Goal: Task Accomplishment & Management: Manage account settings

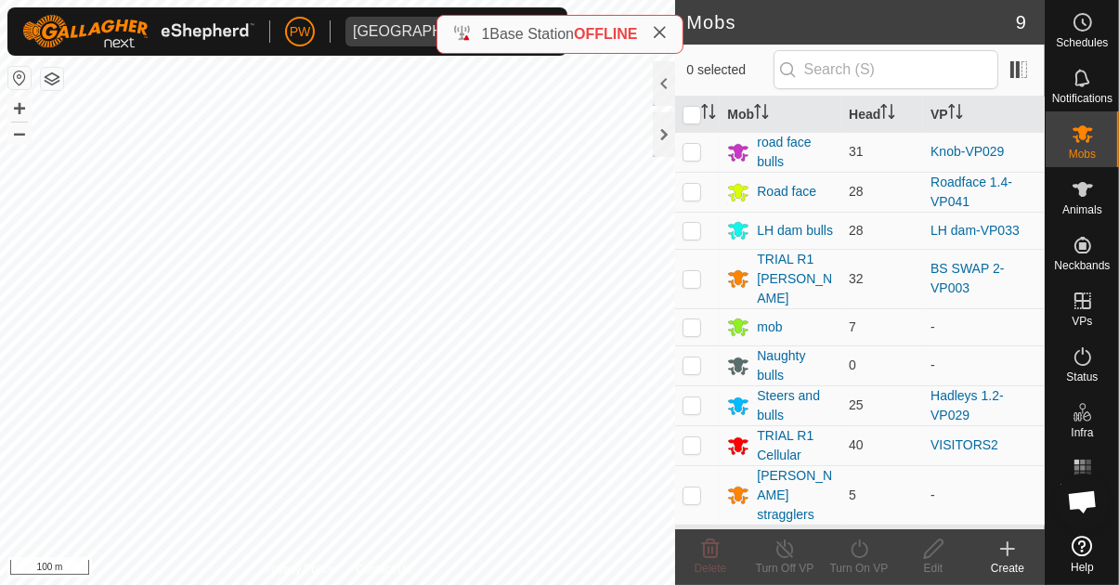
scroll to position [1717, 0]
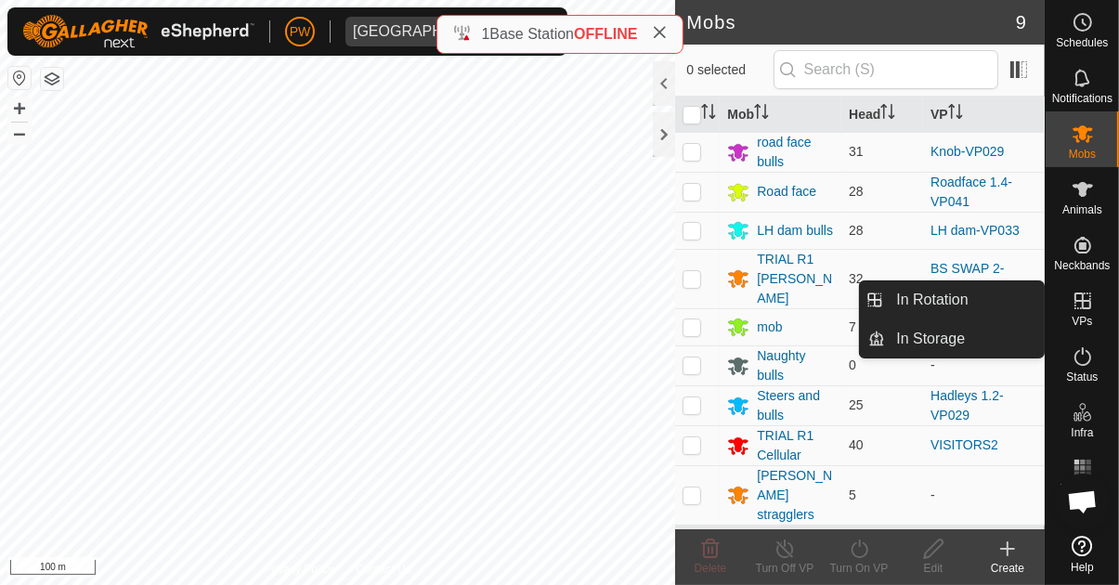
click at [1077, 316] on span "VPs" at bounding box center [1082, 321] width 20 height 11
click at [968, 307] on span "In Rotation" at bounding box center [932, 300] width 72 height 22
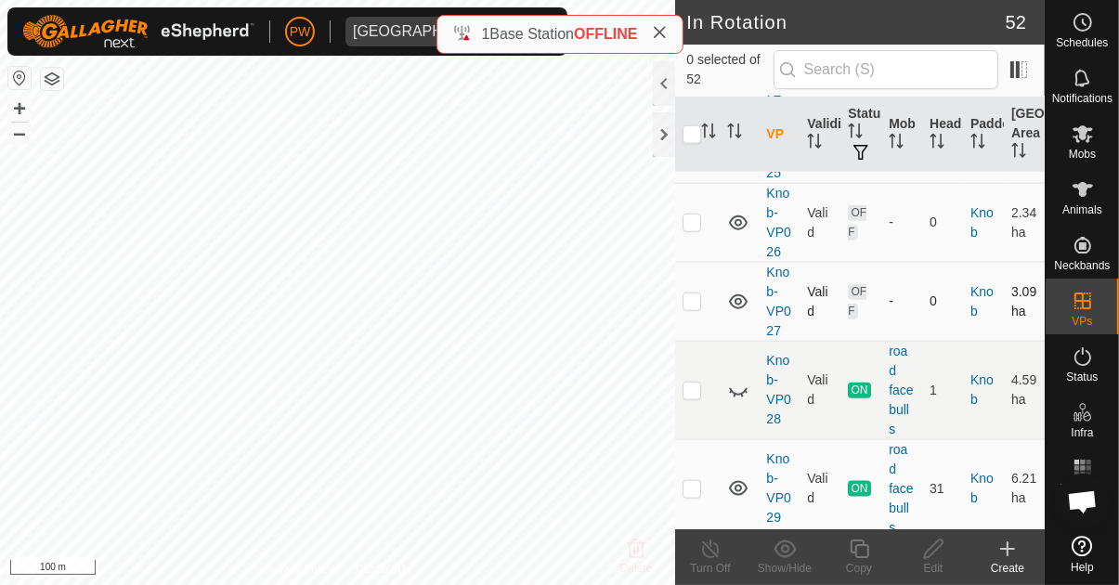
scroll to position [2008, 0]
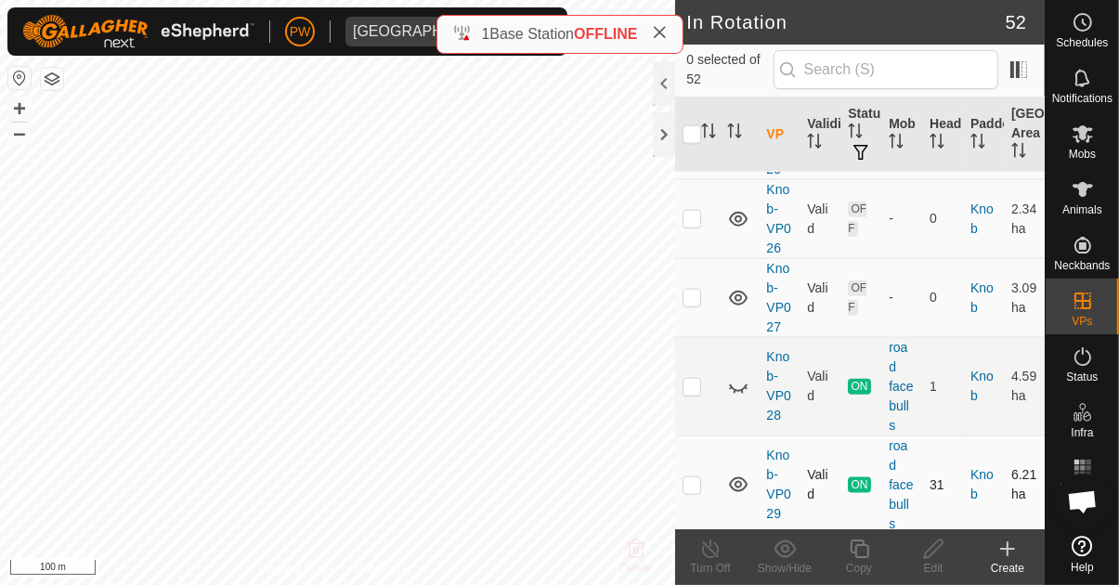
click at [687, 477] on p-checkbox at bounding box center [692, 484] width 19 height 15
checkbox input "true"
click at [854, 551] on icon at bounding box center [859, 549] width 23 height 22
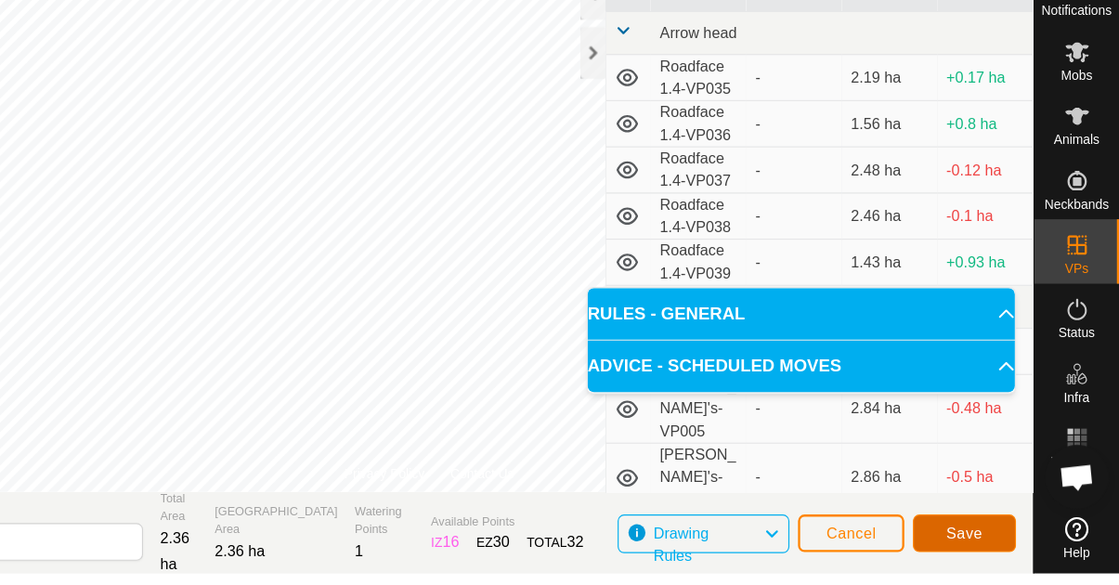
click at [984, 550] on span "Save" at bounding box center [986, 550] width 32 height 15
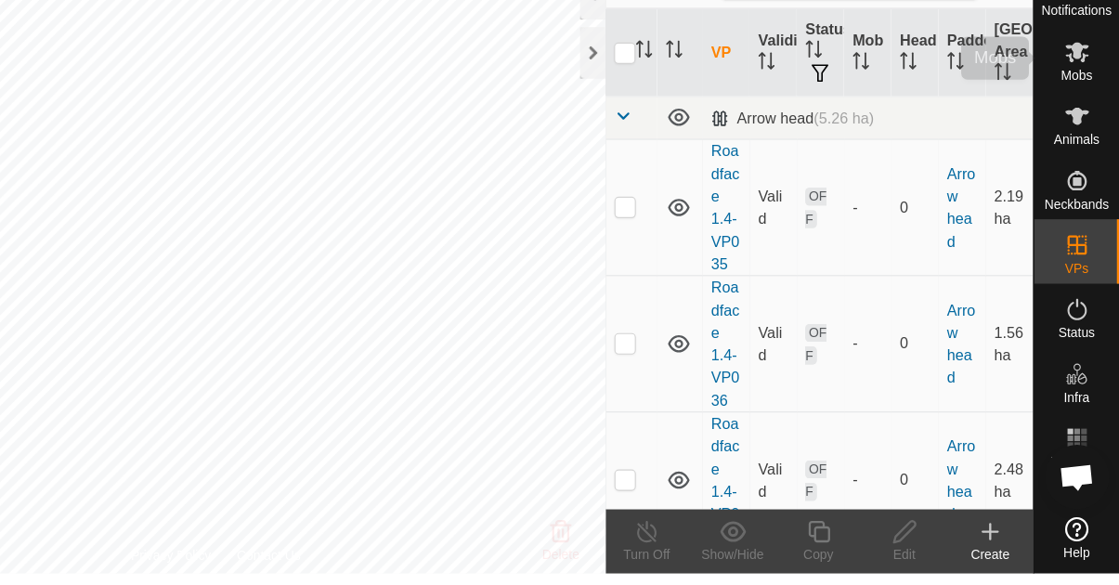
click at [1080, 151] on span "Mobs" at bounding box center [1082, 154] width 27 height 11
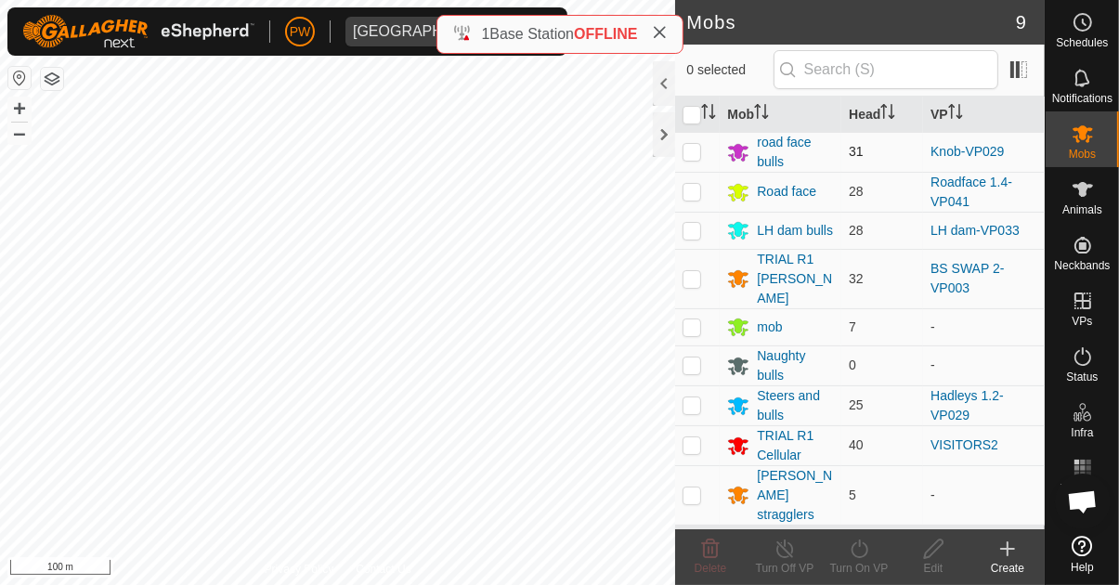
click at [688, 158] on p-checkbox at bounding box center [692, 151] width 19 height 15
checkbox input "true"
click at [854, 560] on div "Turn On VP" at bounding box center [859, 568] width 74 height 17
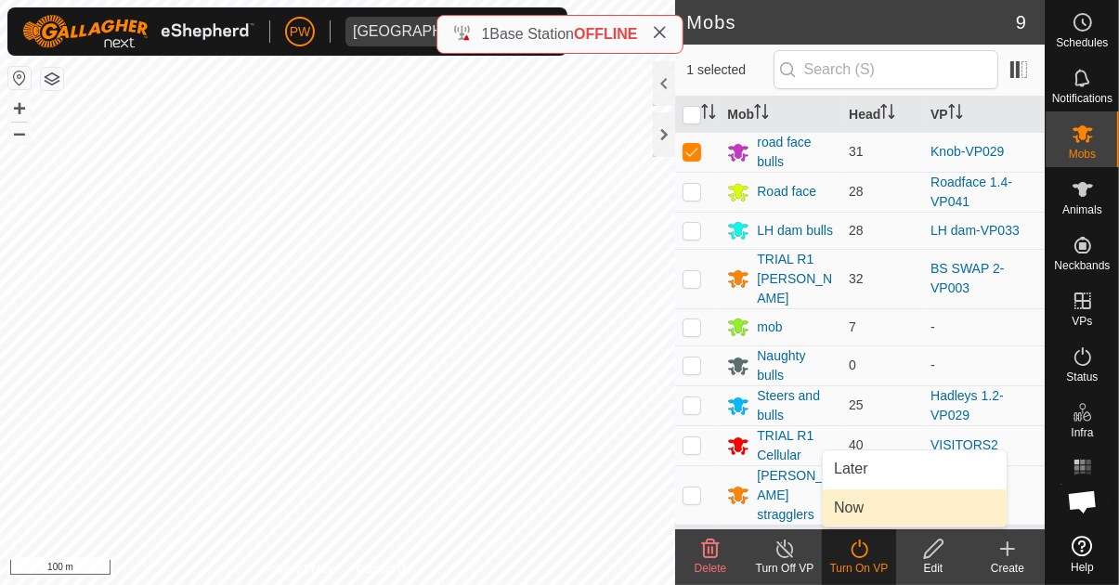
click at [865, 513] on link "Now" at bounding box center [915, 508] width 184 height 37
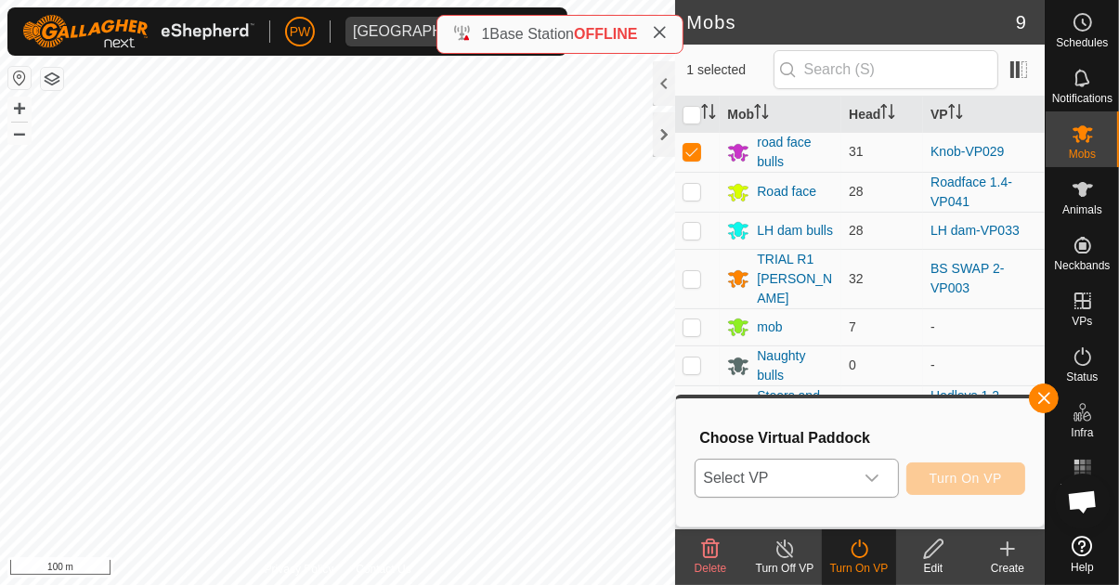
click at [879, 482] on icon "dropdown trigger" at bounding box center [872, 478] width 15 height 15
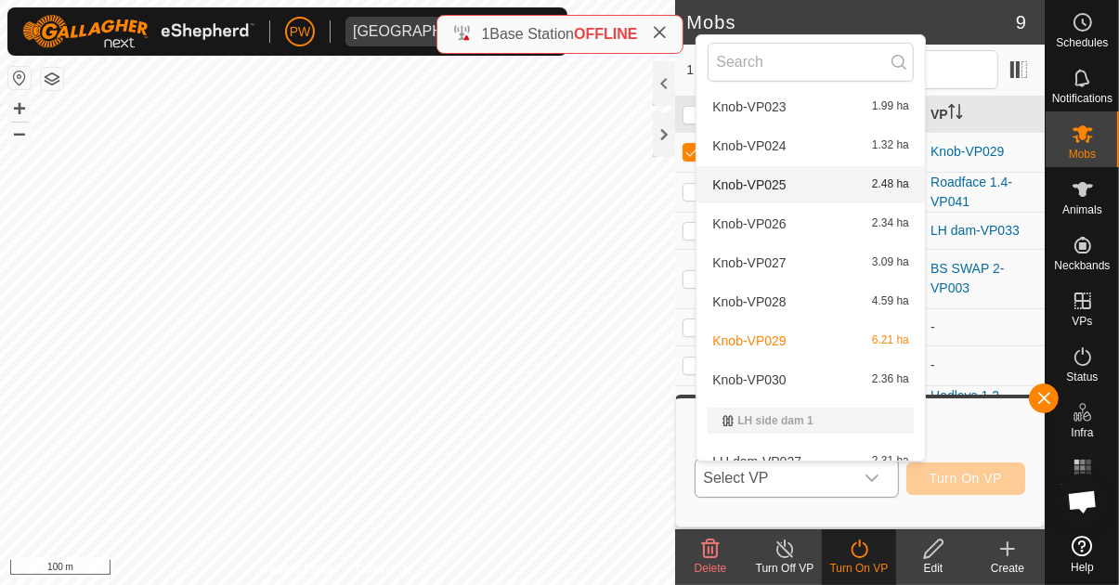
scroll to position [642, 0]
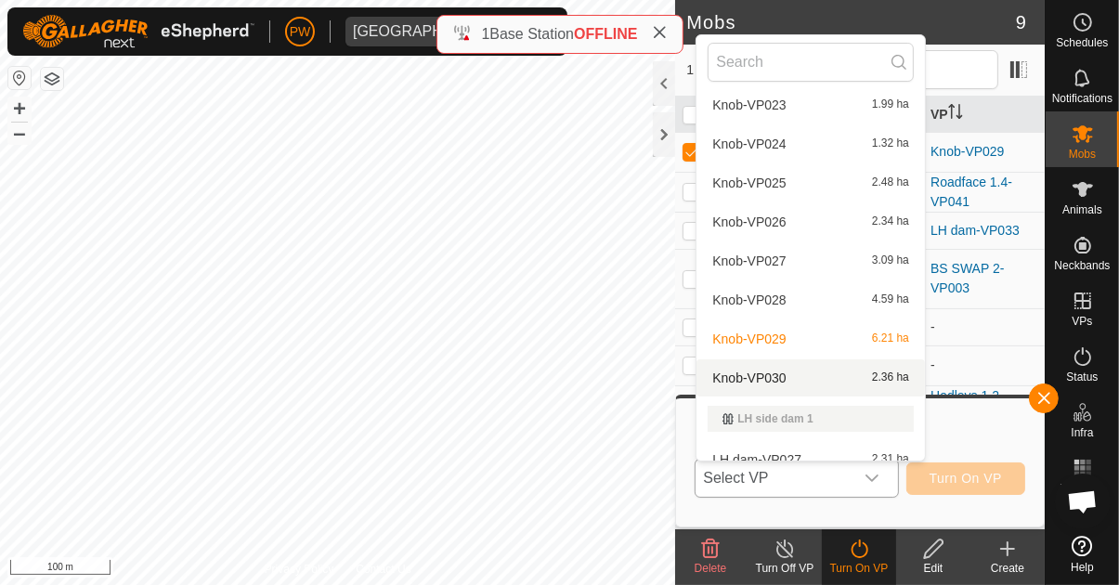
click at [806, 381] on div "Knob-VP030 2.36 ha" at bounding box center [811, 378] width 206 height 22
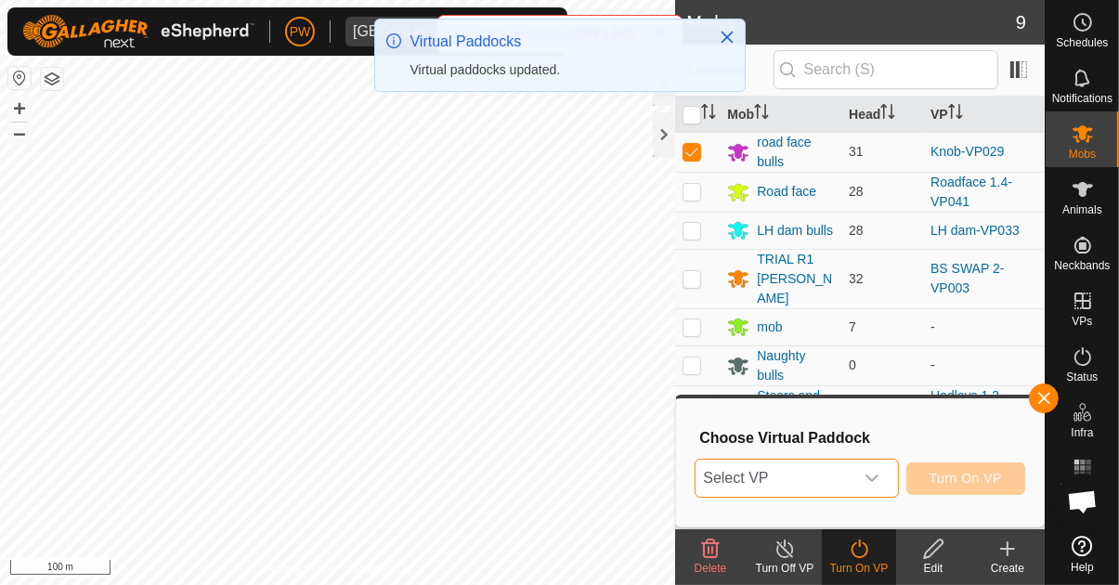
click at [877, 480] on icon "dropdown trigger" at bounding box center [872, 478] width 13 height 7
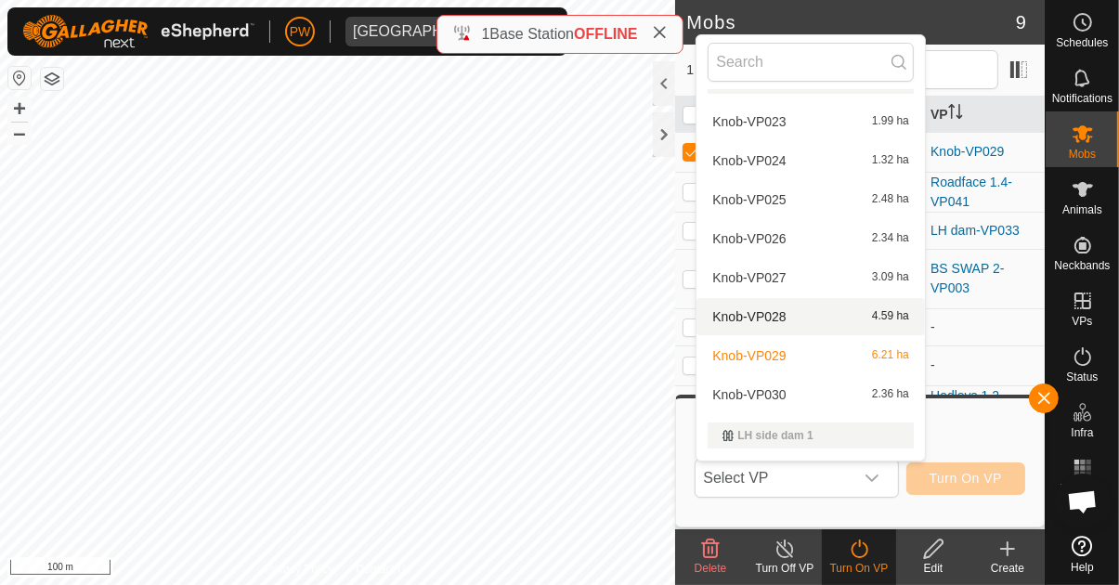
scroll to position [634, 0]
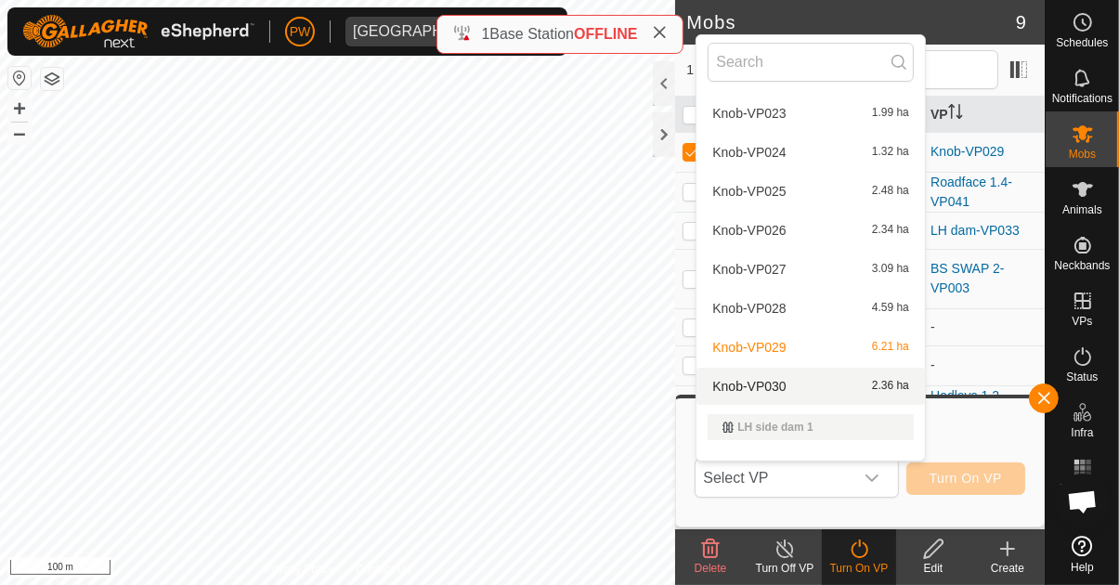
click at [793, 385] on div "Knob-VP030 2.36 ha" at bounding box center [811, 386] width 206 height 22
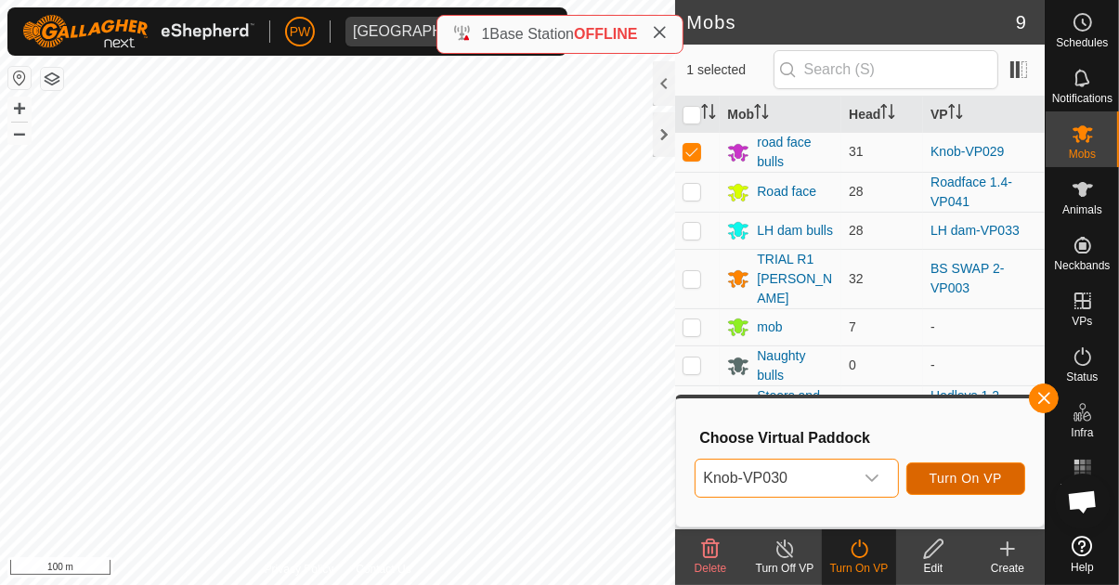
click at [949, 482] on span "Turn On VP" at bounding box center [966, 478] width 72 height 15
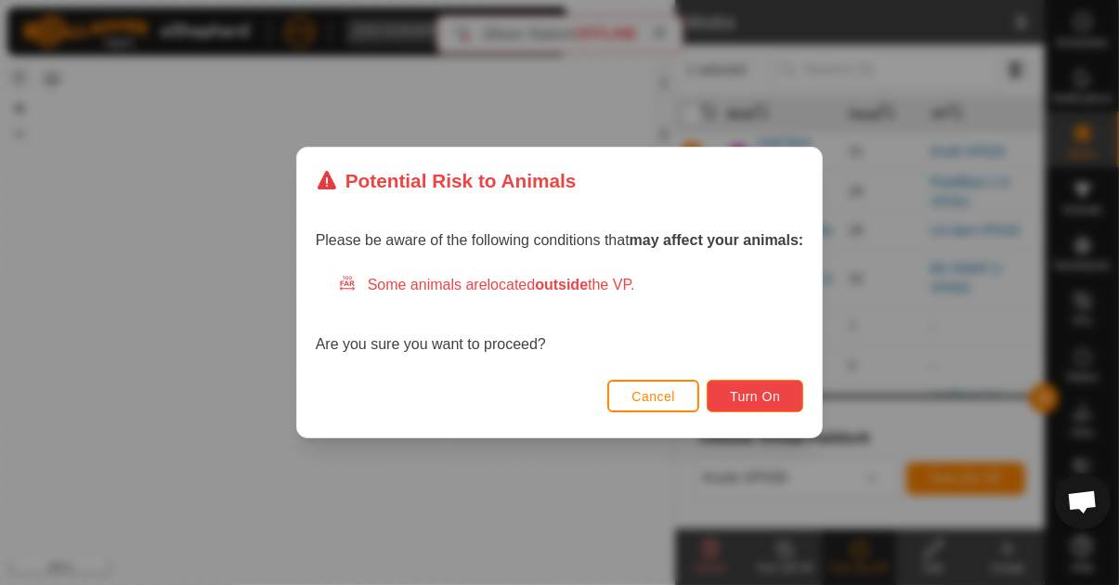
click at [767, 404] on span "Turn On" at bounding box center [755, 396] width 50 height 15
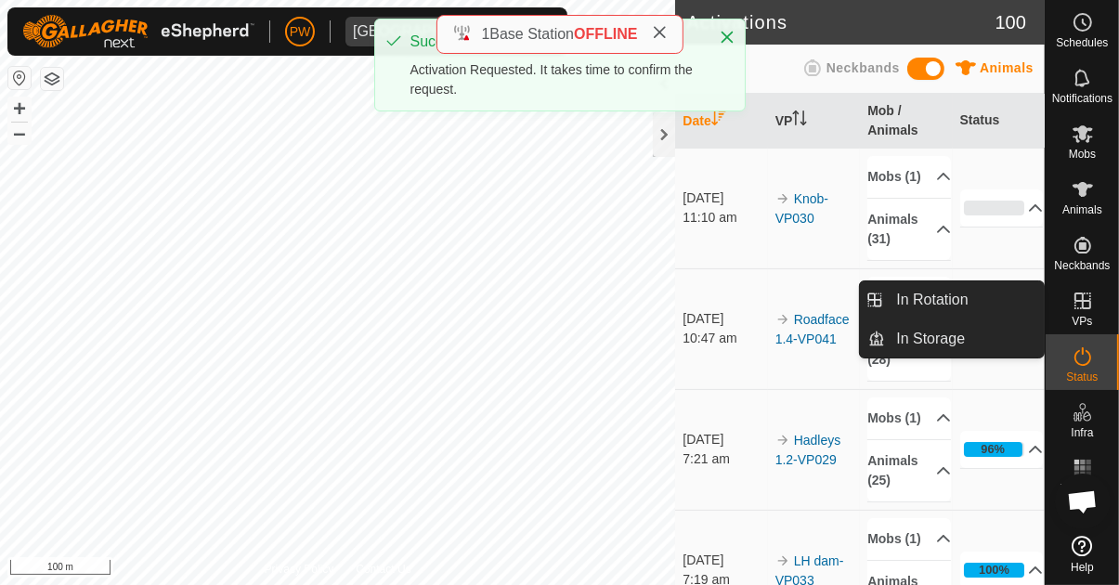
click at [1080, 316] on span "VPs" at bounding box center [1082, 321] width 20 height 11
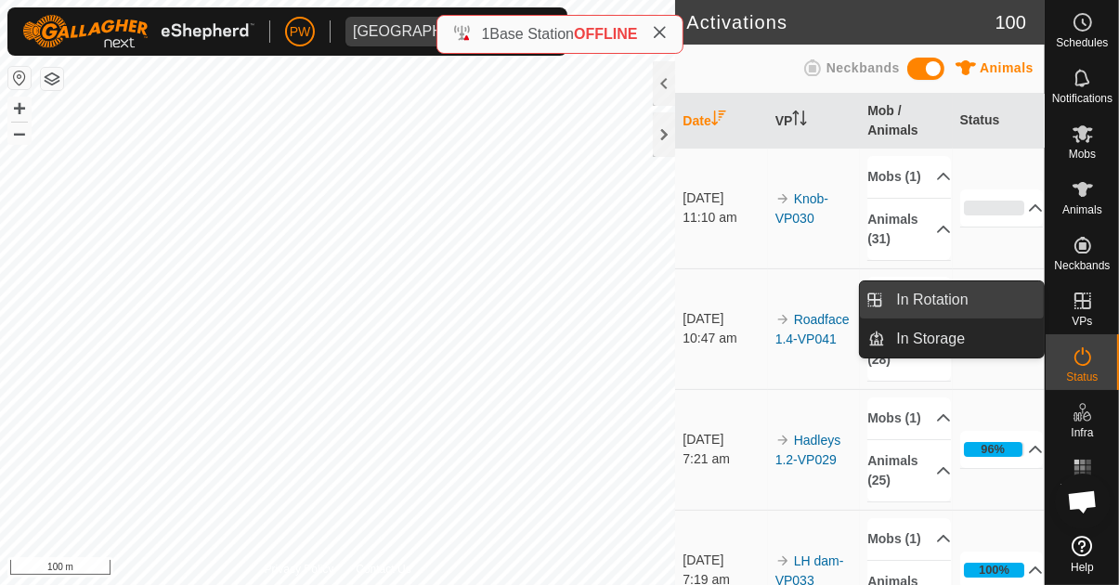
click at [976, 306] on link "In Rotation" at bounding box center [964, 299] width 159 height 37
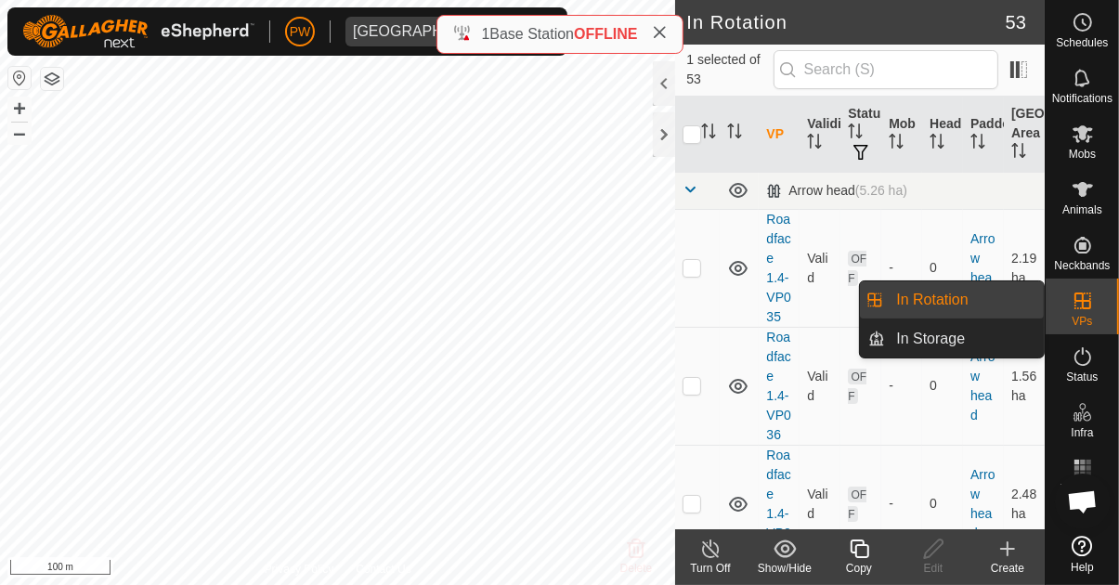
click at [939, 300] on span "In Rotation" at bounding box center [932, 300] width 72 height 22
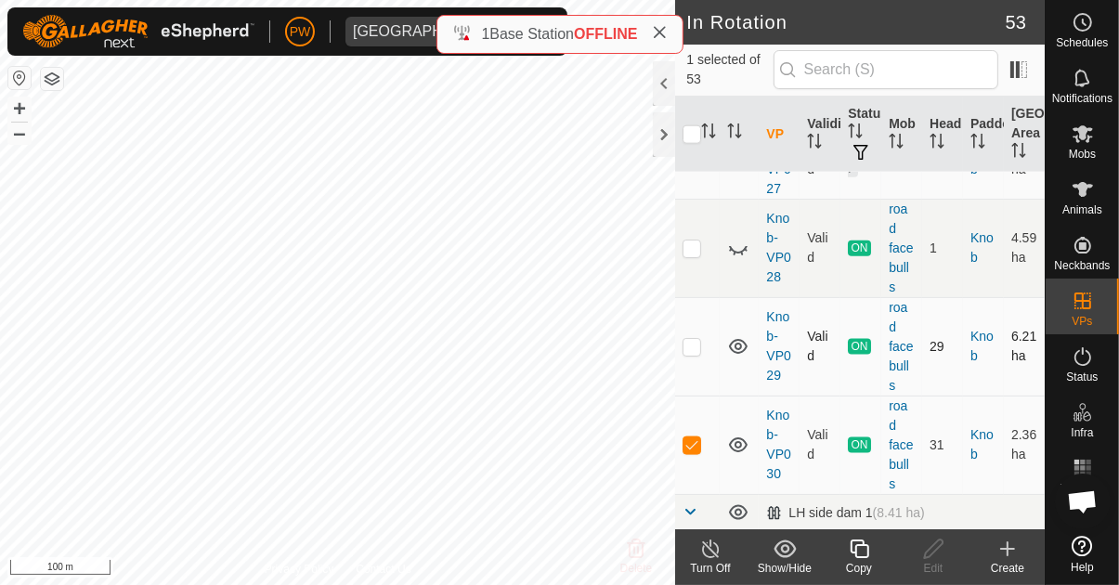
scroll to position [2146, 0]
click at [695, 438] on p-checkbox at bounding box center [692, 445] width 19 height 15
checkbox input "false"
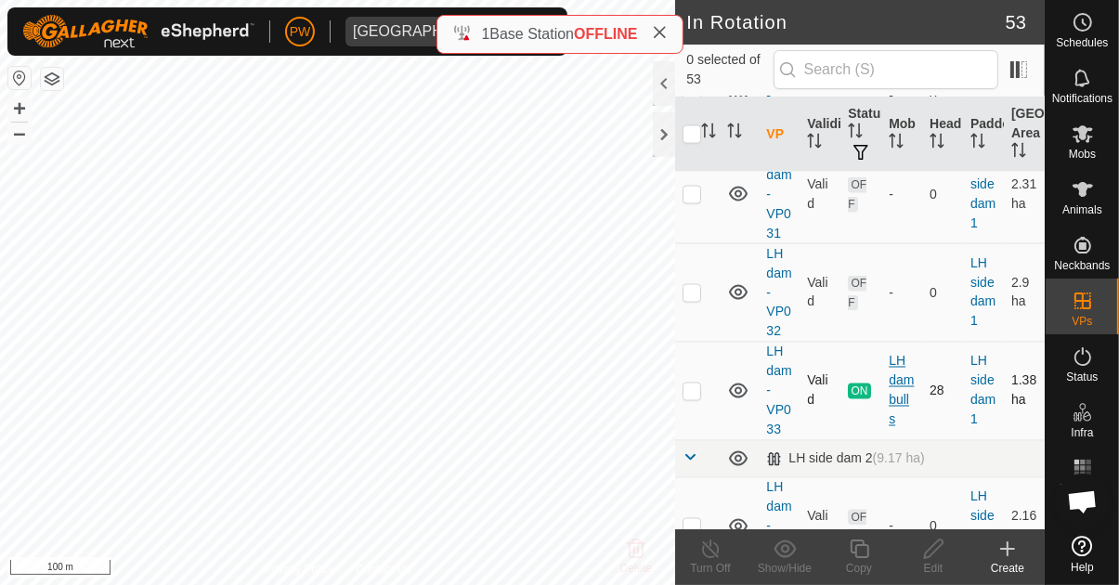
scroll to position [2966, 0]
click at [692, 342] on td at bounding box center [697, 391] width 45 height 98
checkbox input "true"
click at [858, 556] on icon at bounding box center [859, 549] width 23 height 22
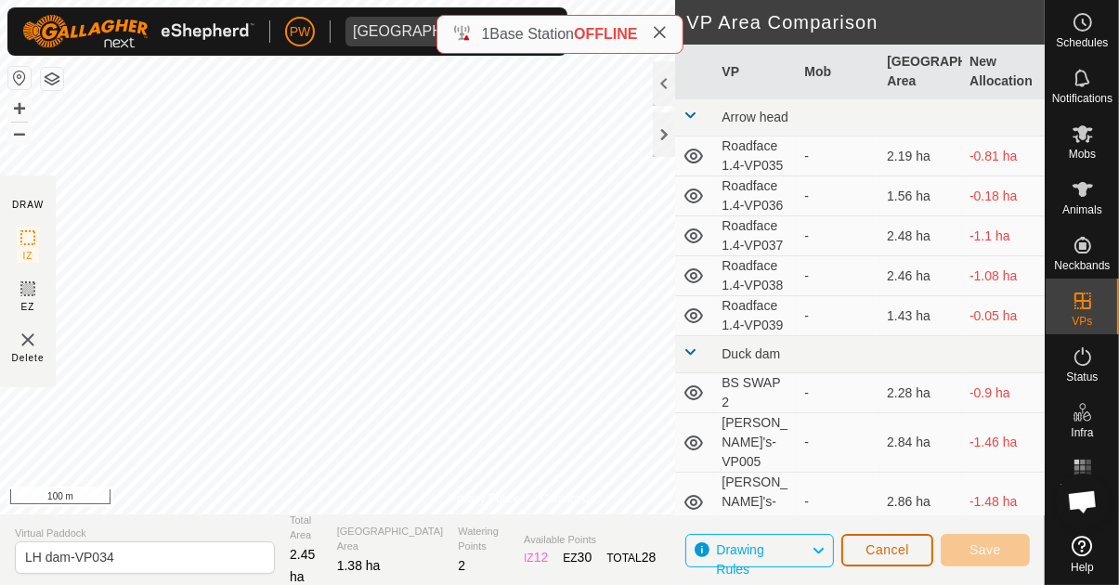
click at [895, 555] on span "Cancel" at bounding box center [888, 550] width 44 height 15
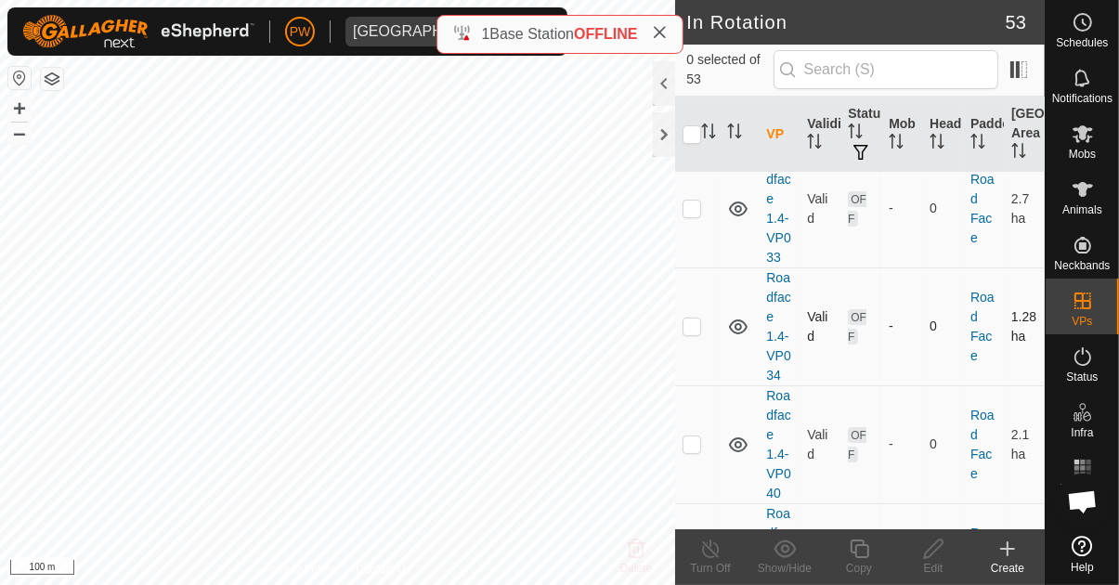
scroll to position [5852, 0]
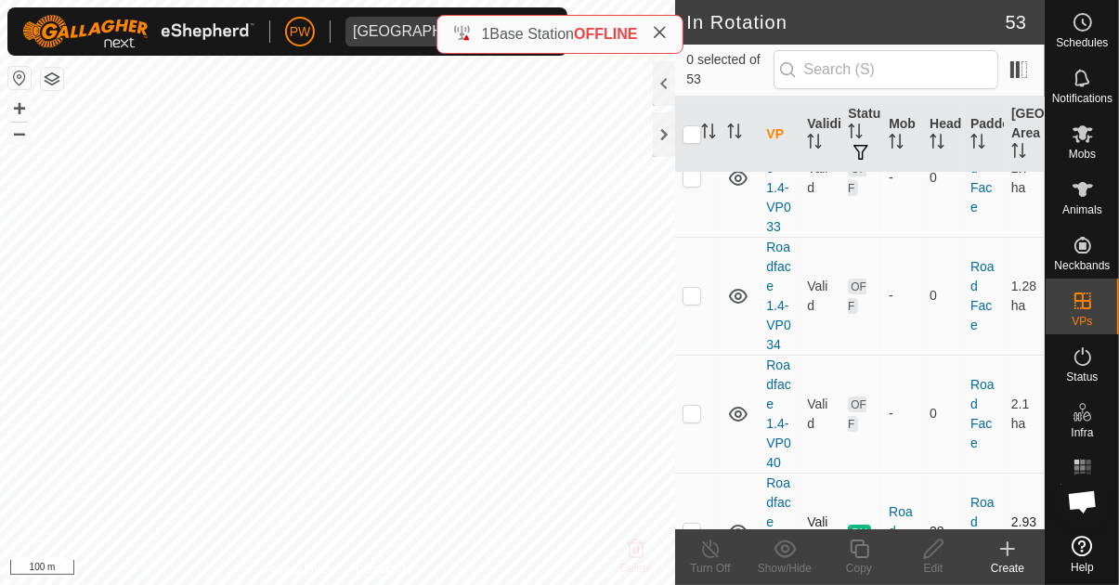
click at [692, 524] on p-checkbox at bounding box center [692, 531] width 19 height 15
checkbox input "true"
click at [857, 557] on icon at bounding box center [859, 549] width 19 height 19
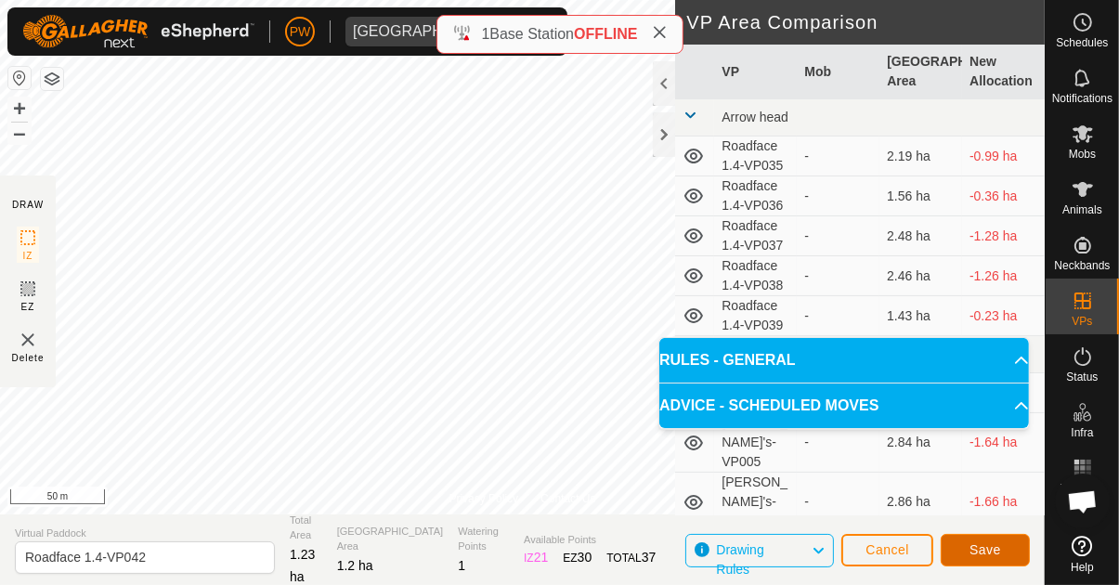
click at [966, 556] on button "Save" at bounding box center [985, 550] width 89 height 33
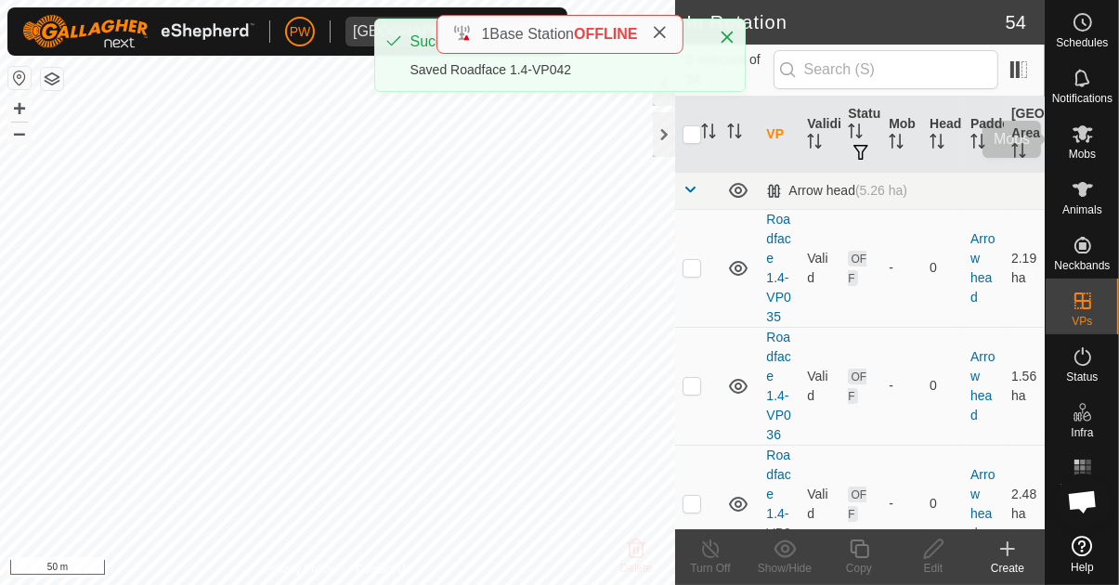
click at [1084, 146] on es-mob-svg-icon at bounding box center [1082, 134] width 33 height 30
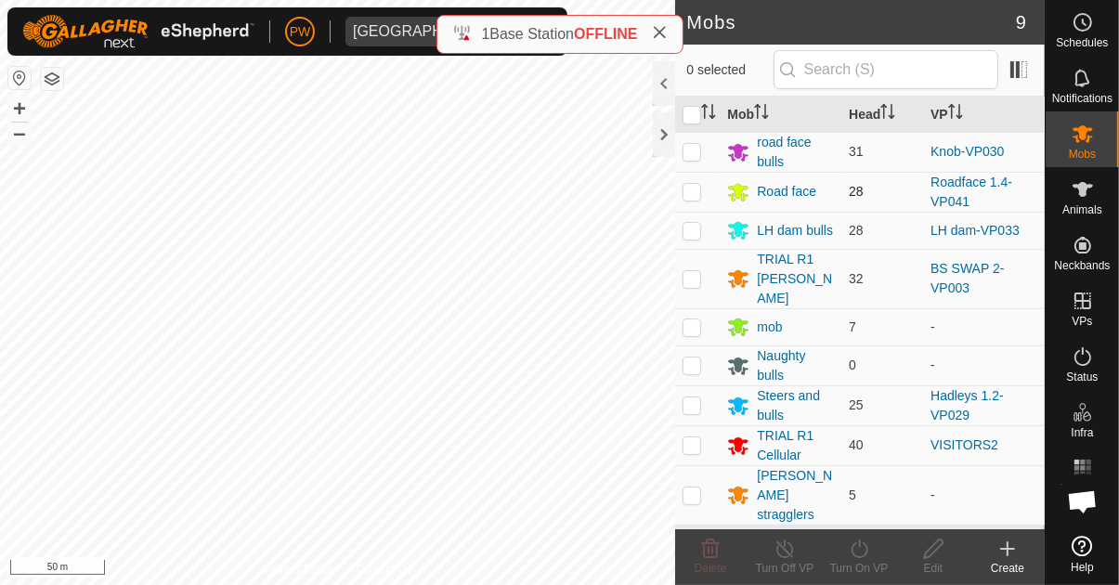
click at [687, 196] on p-checkbox at bounding box center [692, 191] width 19 height 15
checkbox input "true"
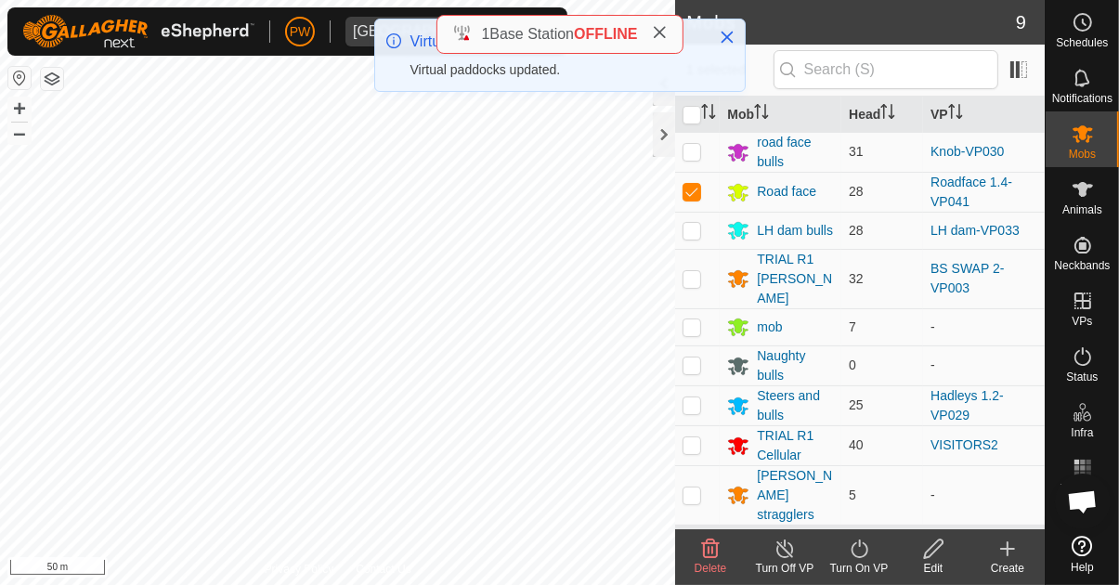
click at [853, 560] on div "Turn On VP" at bounding box center [859, 568] width 74 height 17
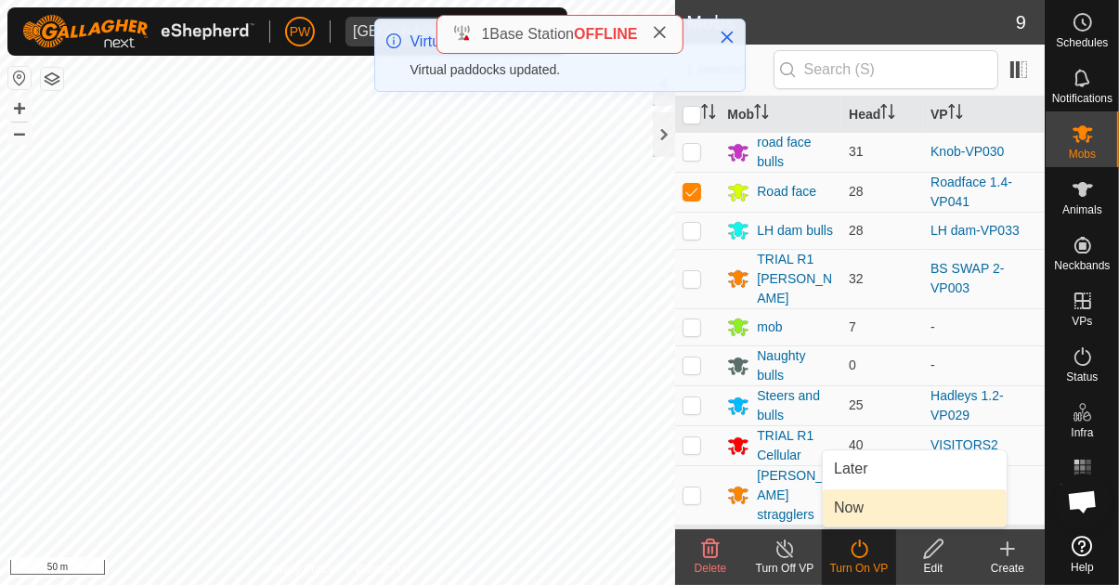
click at [869, 513] on link "Now" at bounding box center [915, 508] width 184 height 37
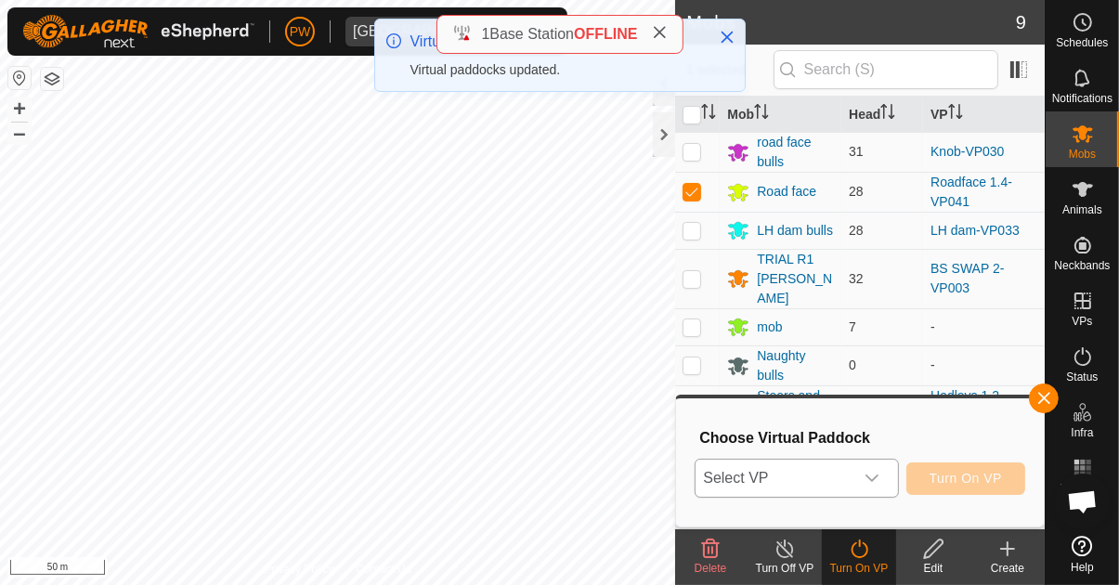
click at [877, 480] on icon "dropdown trigger" at bounding box center [872, 478] width 13 height 7
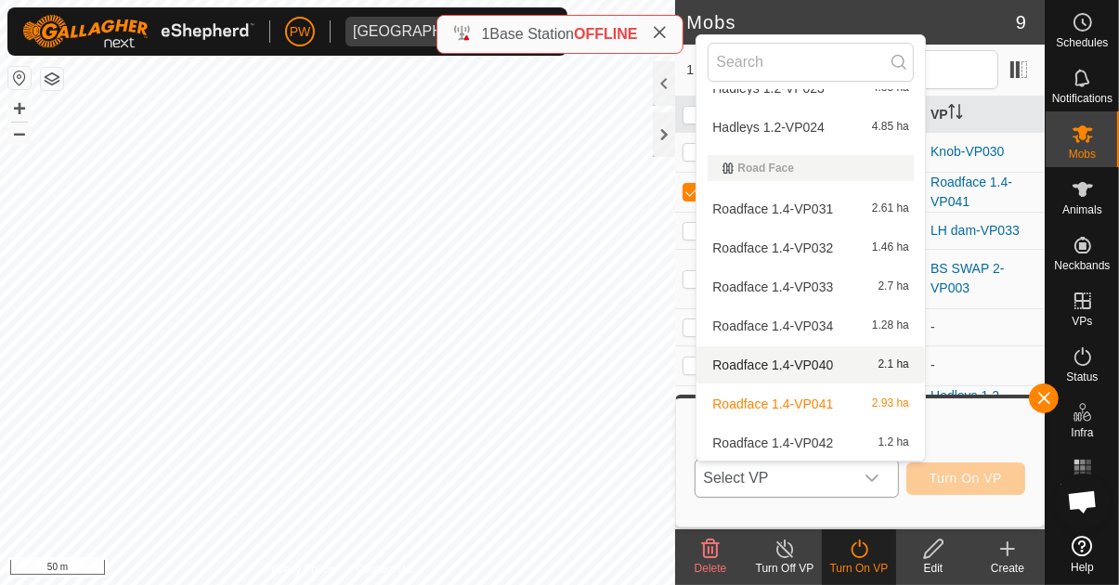
scroll to position [2203, 0]
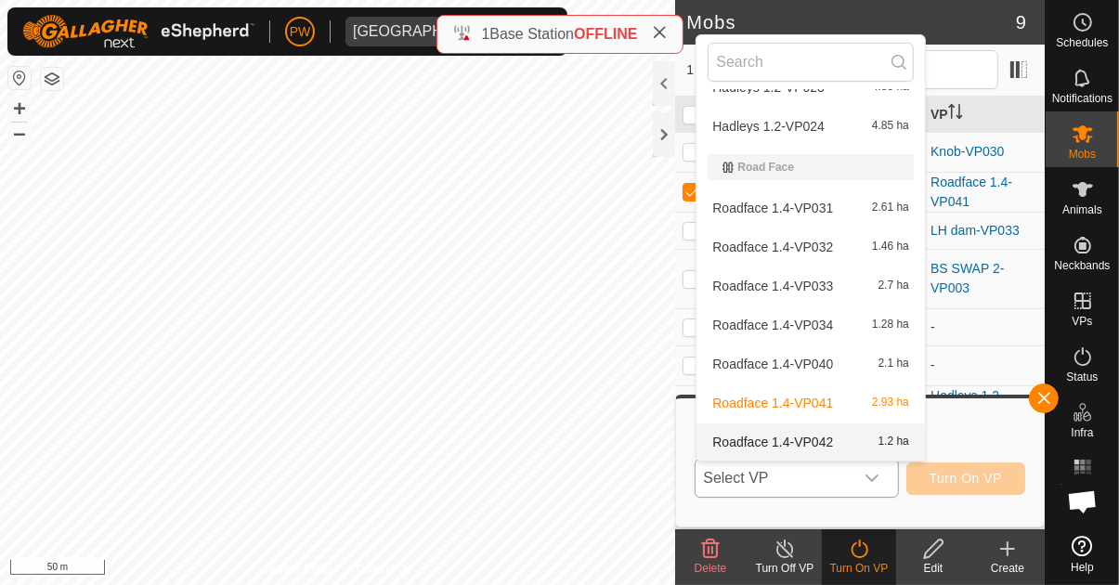
click at [778, 448] on span "Roadface 1.4-VP042" at bounding box center [772, 442] width 121 height 13
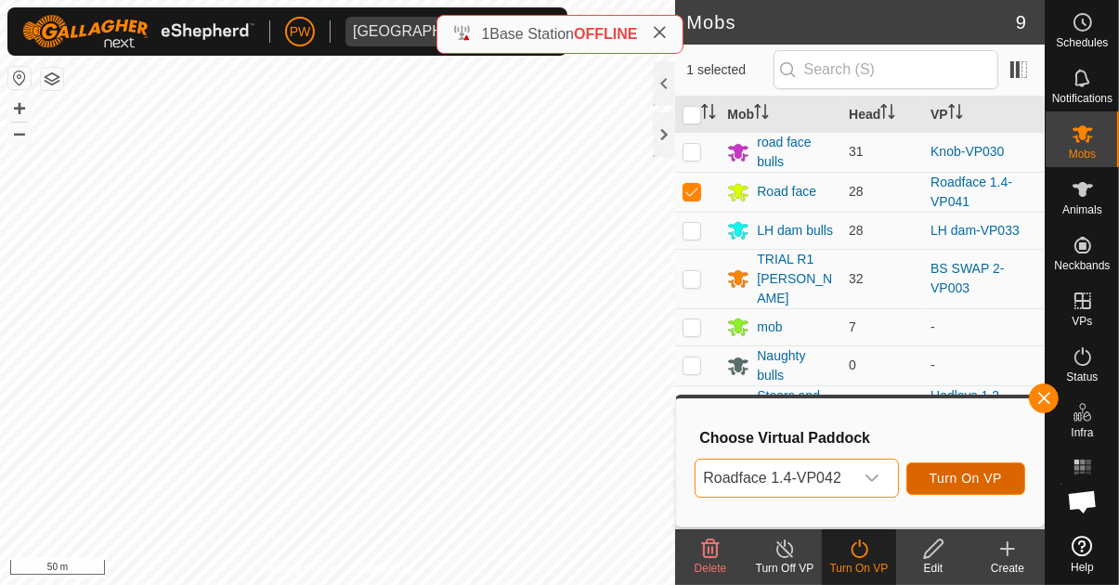
click at [958, 478] on span "Turn On VP" at bounding box center [966, 478] width 72 height 15
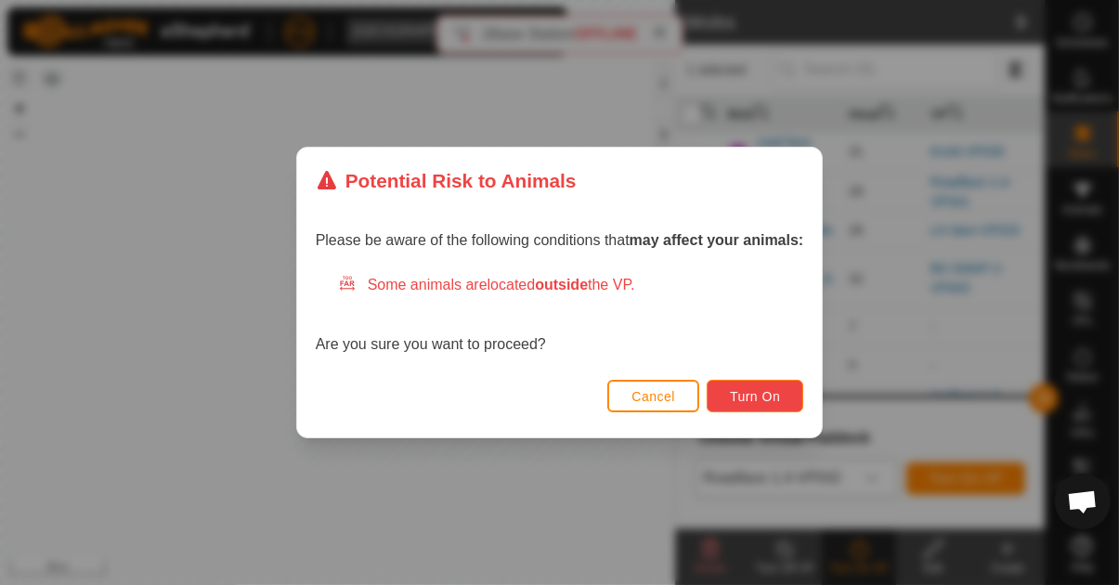
click at [756, 404] on span "Turn On" at bounding box center [755, 396] width 50 height 15
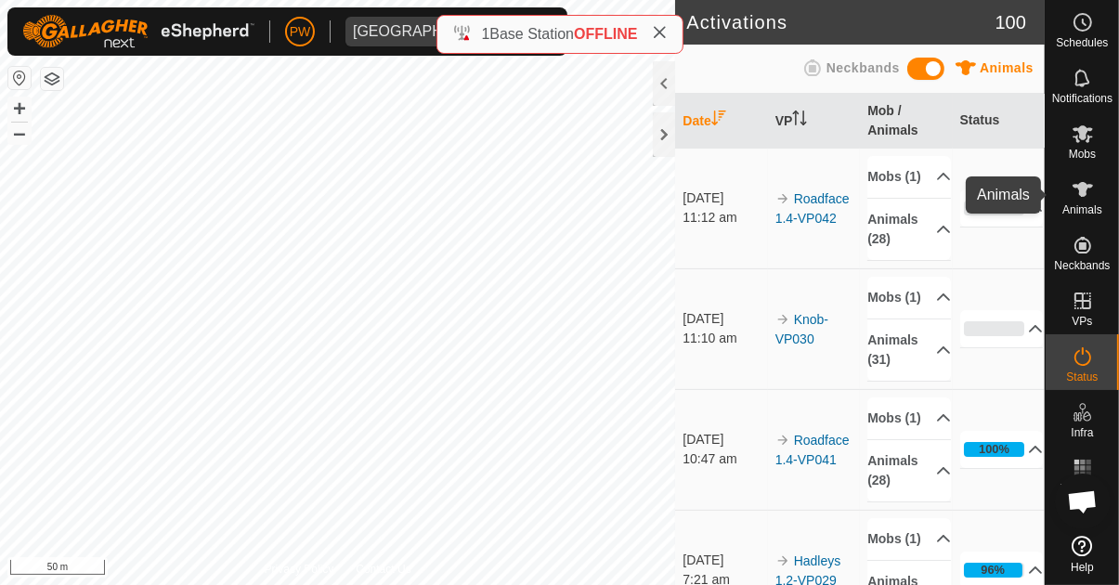
click at [1080, 205] on span "Animals" at bounding box center [1083, 209] width 40 height 11
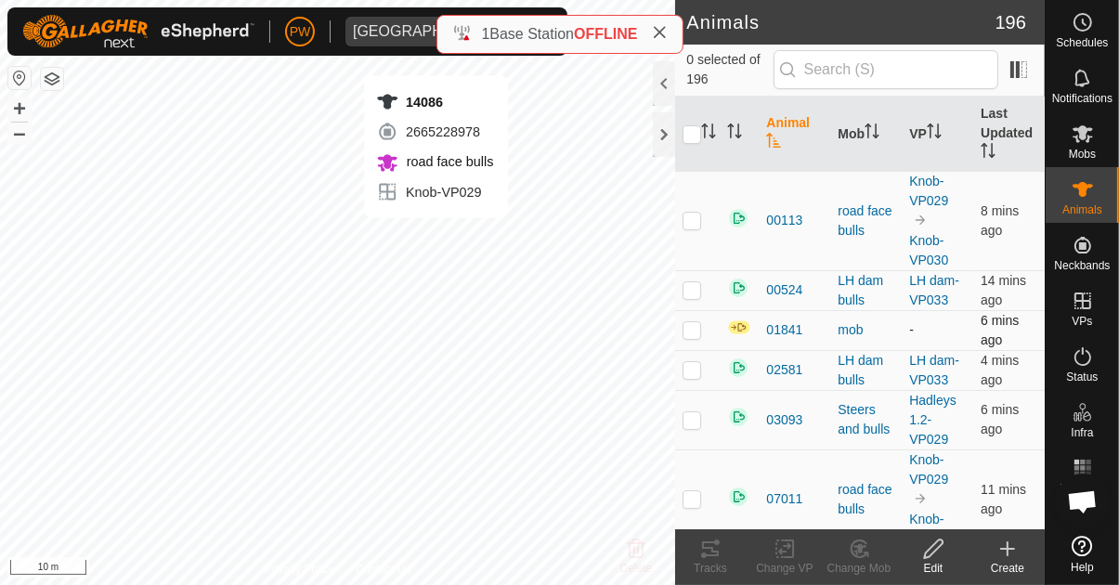
checkbox input "true"
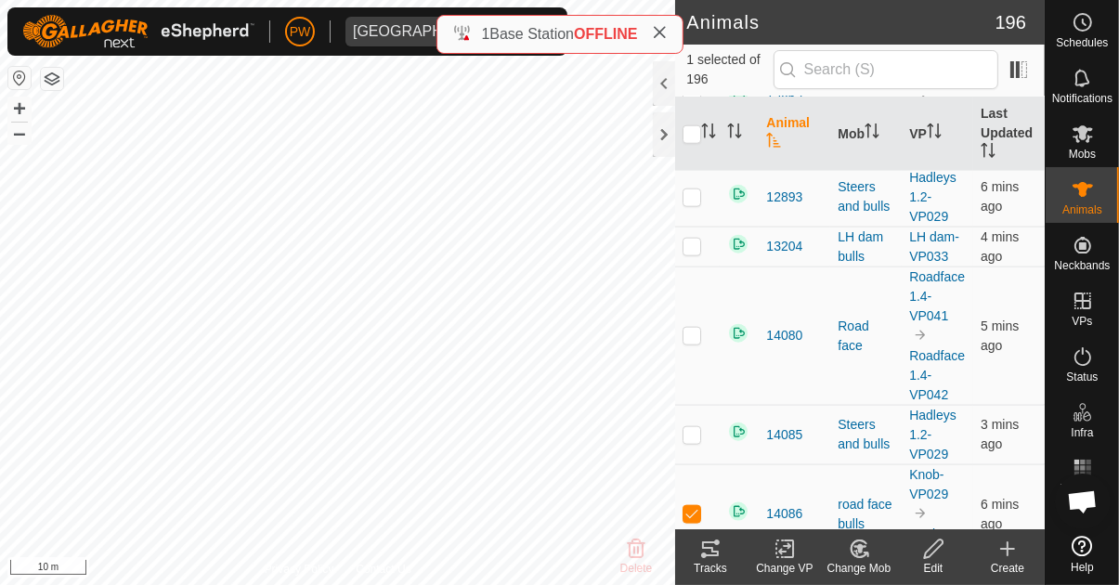
scroll to position [1989, 0]
click at [709, 554] on icon at bounding box center [710, 549] width 22 height 22
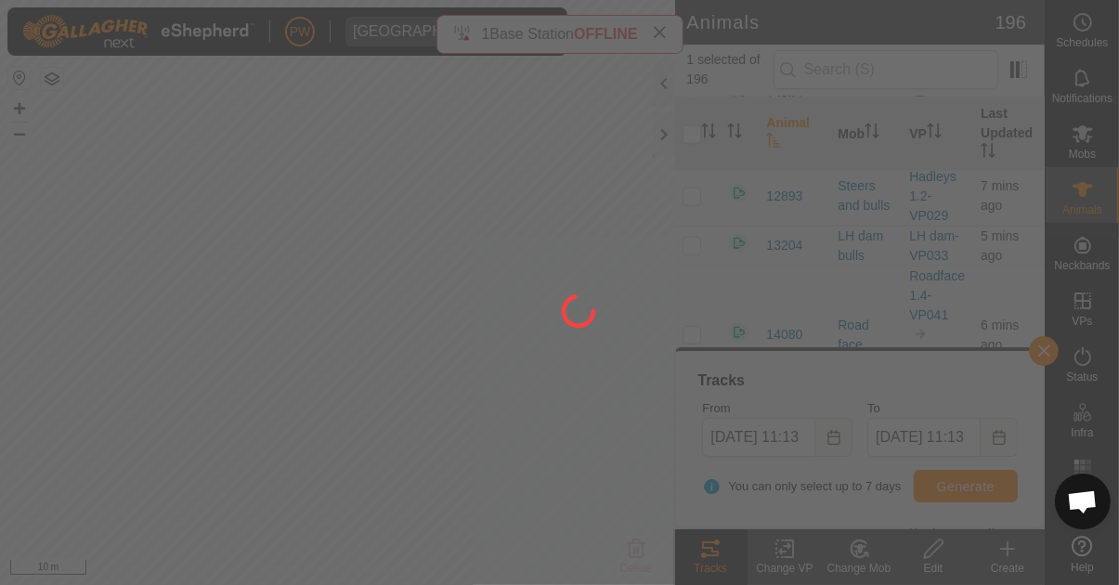
click at [590, 468] on div at bounding box center [559, 292] width 1119 height 585
click at [1049, 349] on div at bounding box center [559, 292] width 1119 height 585
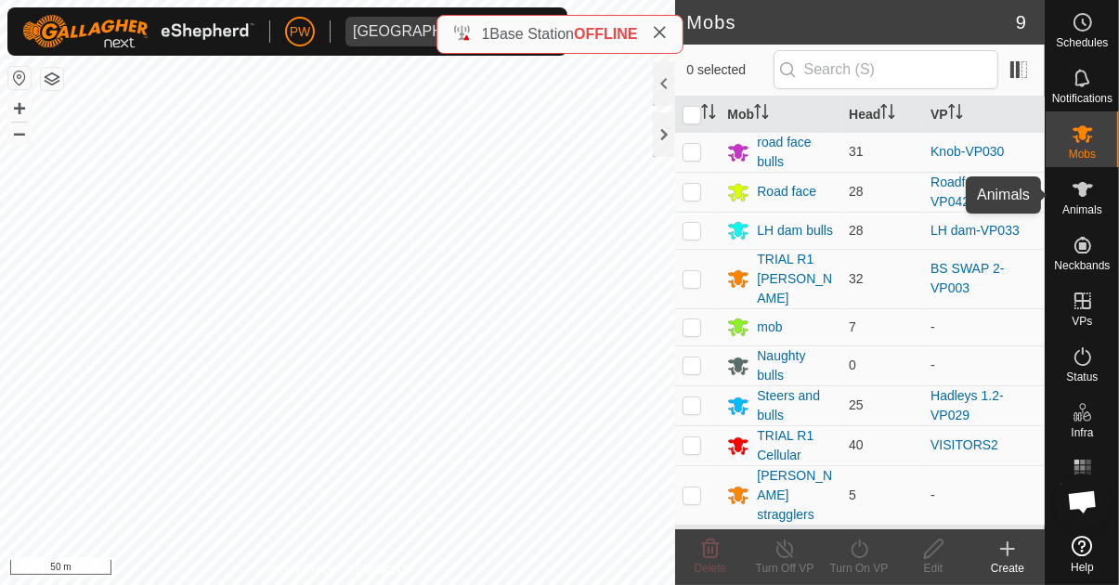
click at [1077, 198] on icon at bounding box center [1083, 189] width 22 height 22
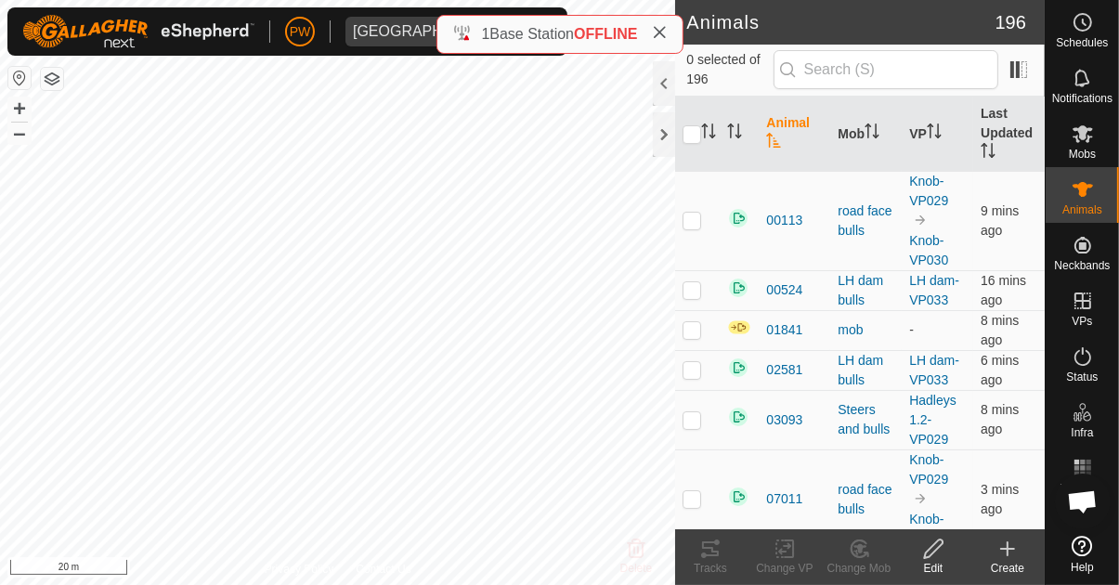
checkbox input "true"
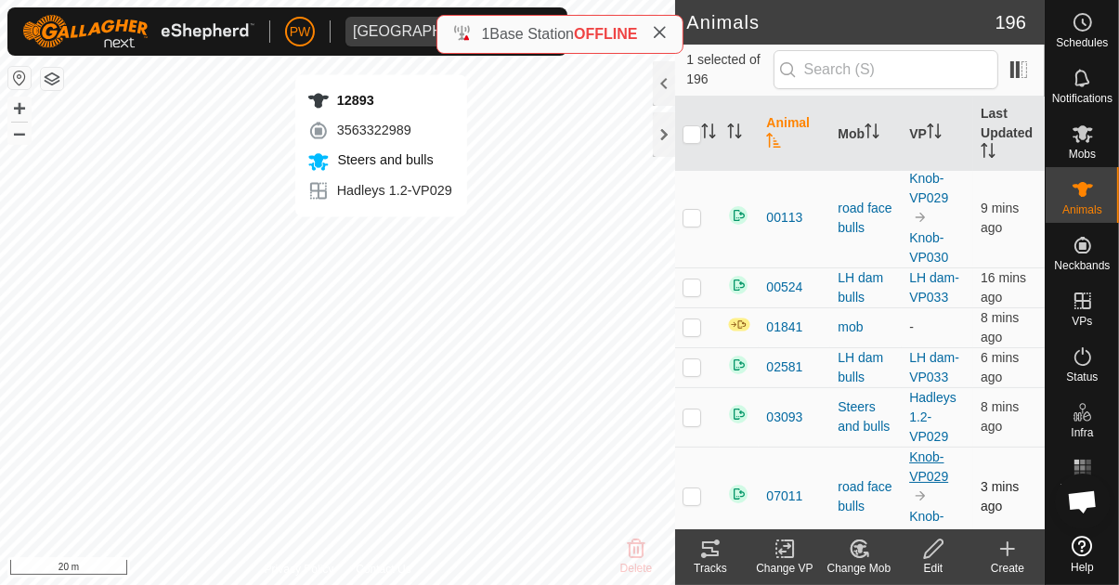
scroll to position [4, 0]
click at [769, 145] on icon "Activate to sort" at bounding box center [773, 140] width 15 height 15
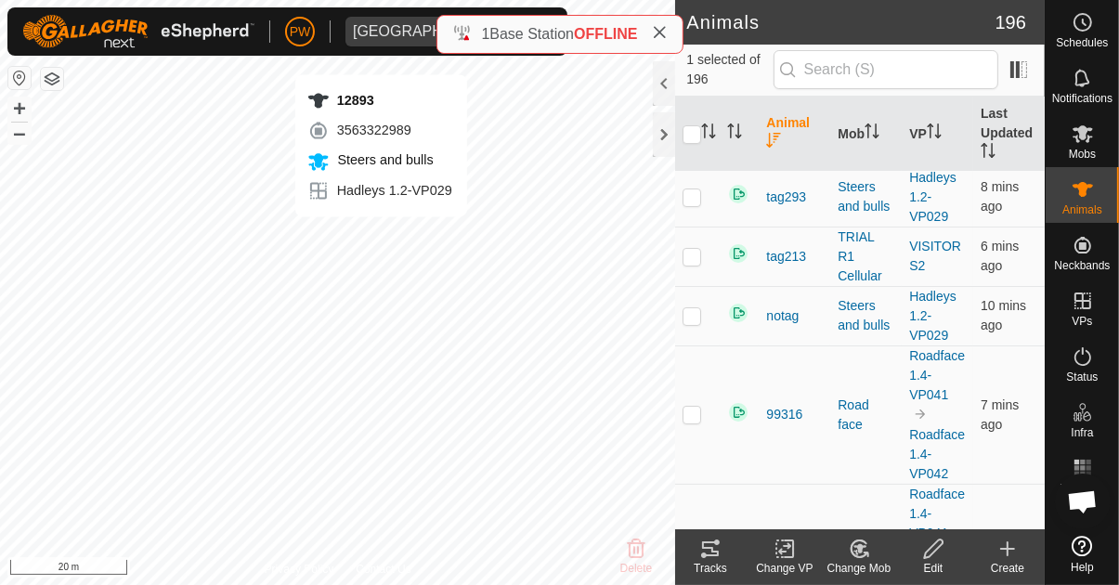
scroll to position [0, 0]
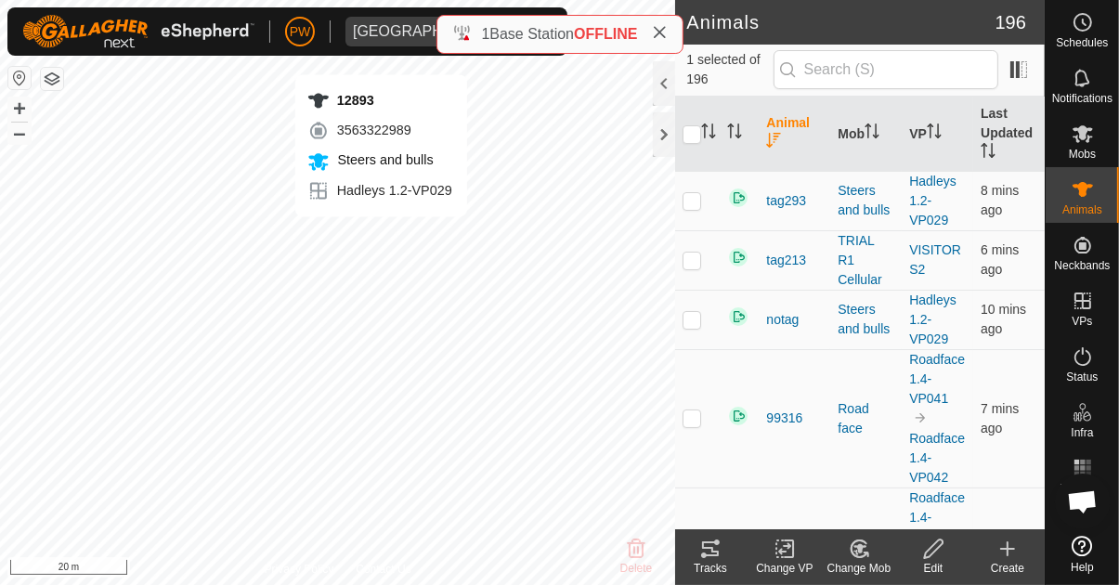
click at [777, 135] on icon "Activate to sort" at bounding box center [773, 140] width 15 height 15
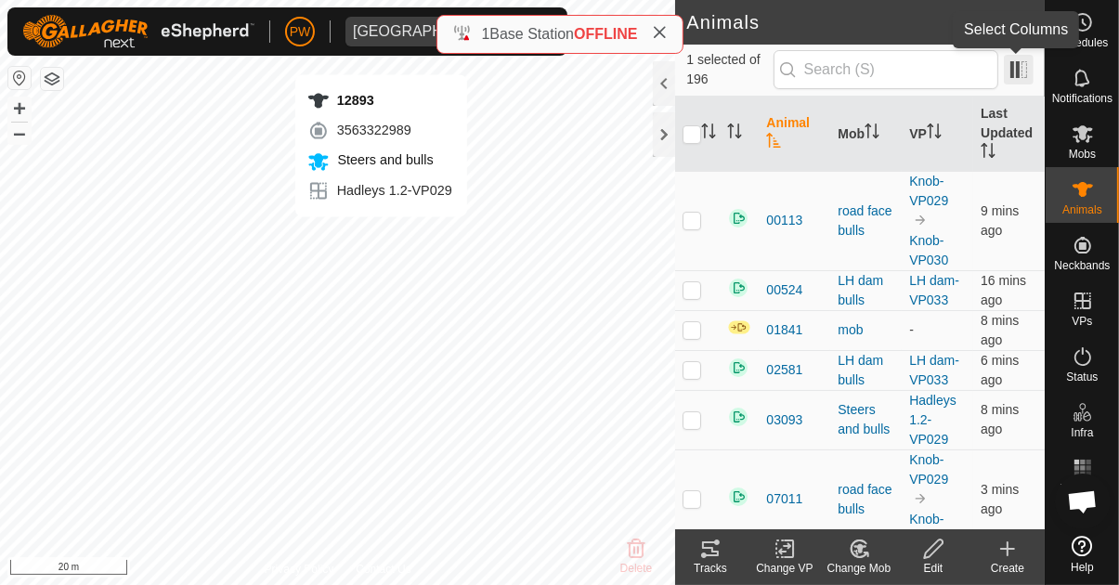
click at [1019, 74] on span at bounding box center [1019, 70] width 30 height 30
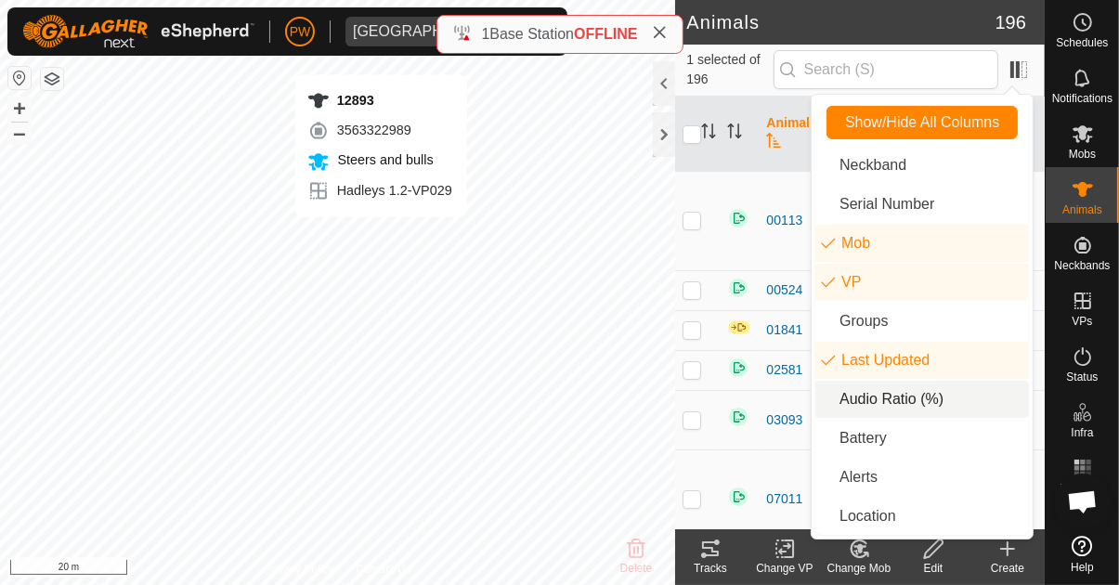
click at [904, 402] on li "Audio Ratio (%)" at bounding box center [923, 399] width 214 height 37
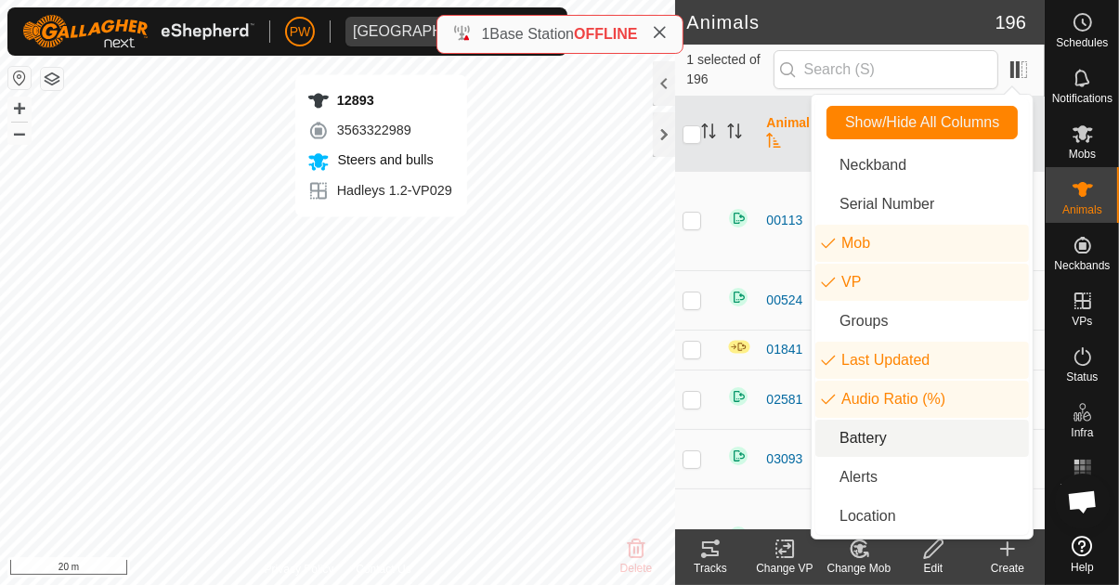
click at [894, 445] on li "Battery" at bounding box center [923, 438] width 214 height 37
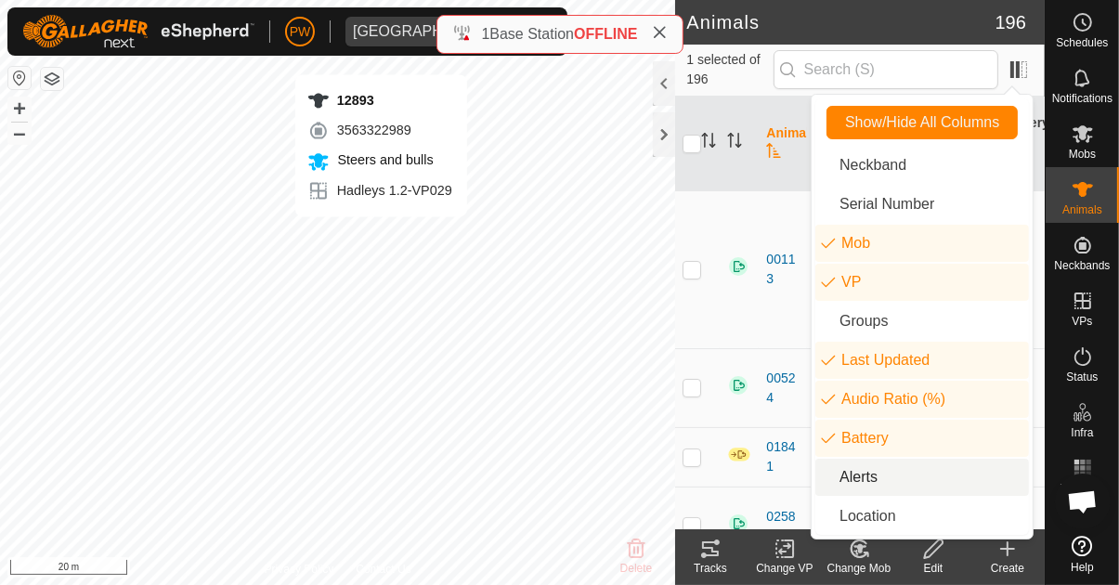
click at [888, 482] on li "Alerts" at bounding box center [923, 477] width 214 height 37
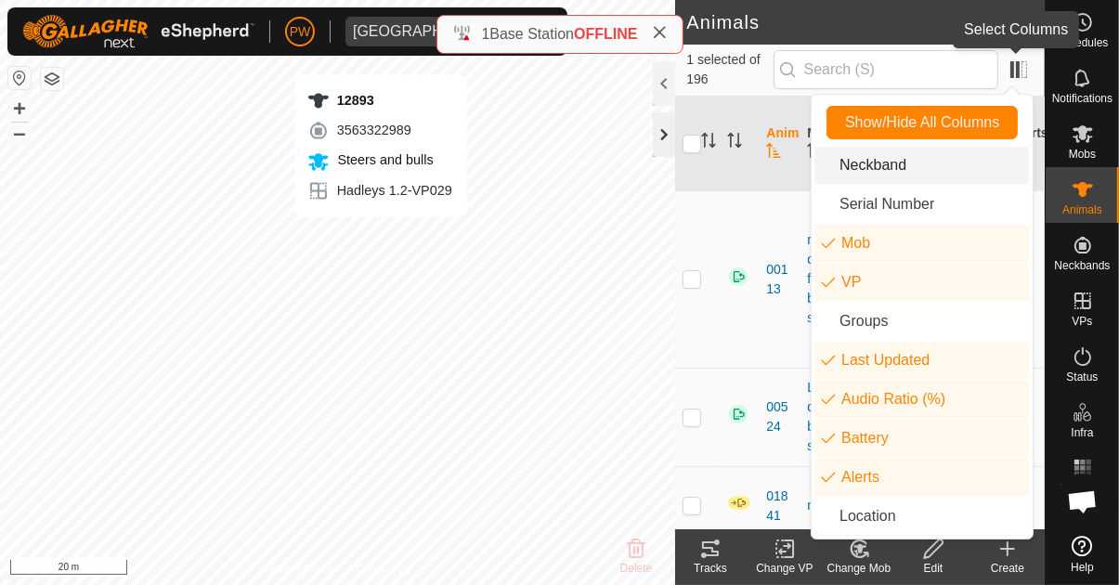
click at [1018, 68] on span at bounding box center [1019, 70] width 30 height 30
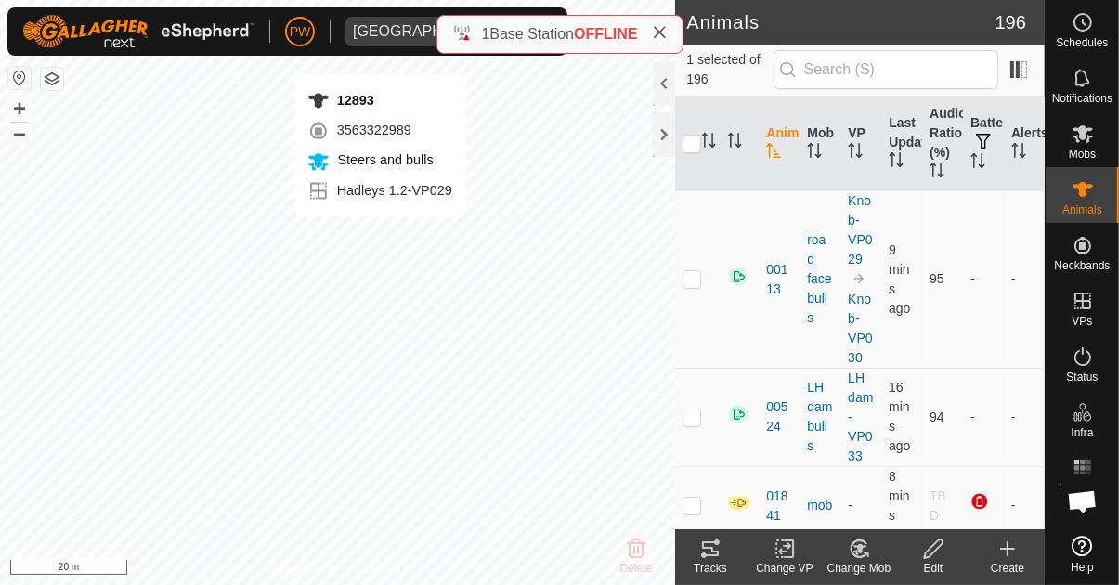
click at [664, 88] on div at bounding box center [664, 83] width 22 height 45
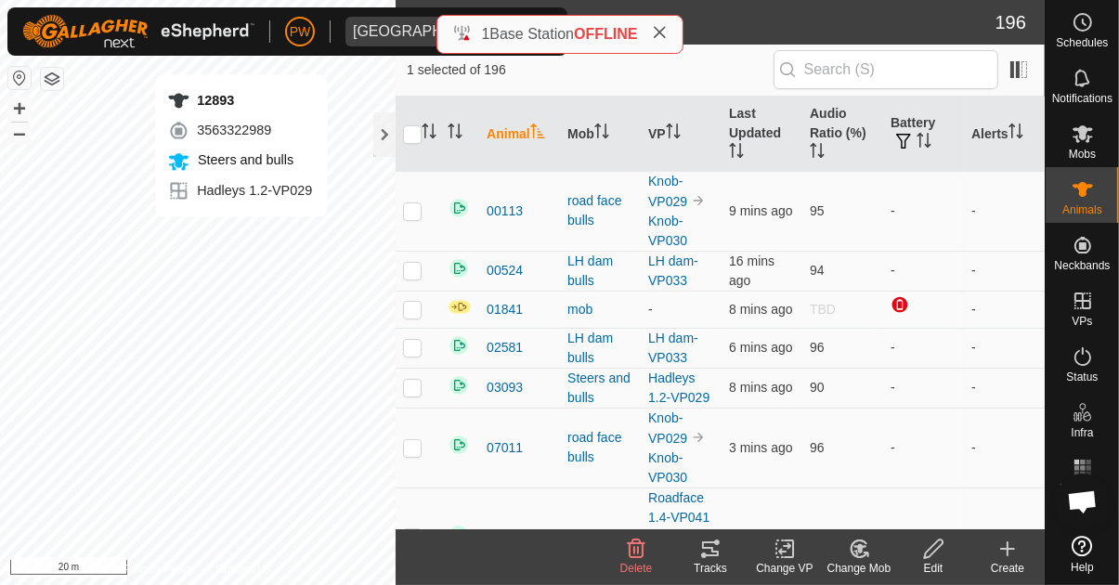
click at [661, 87] on div "1 selected of 196" at bounding box center [720, 69] width 627 height 39
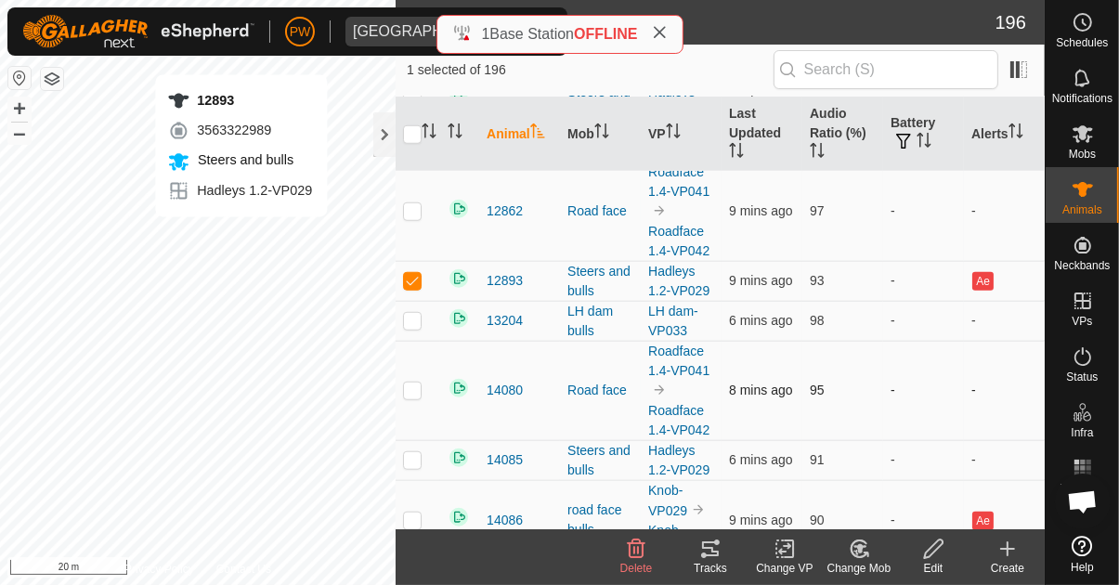
scroll to position [1437, 0]
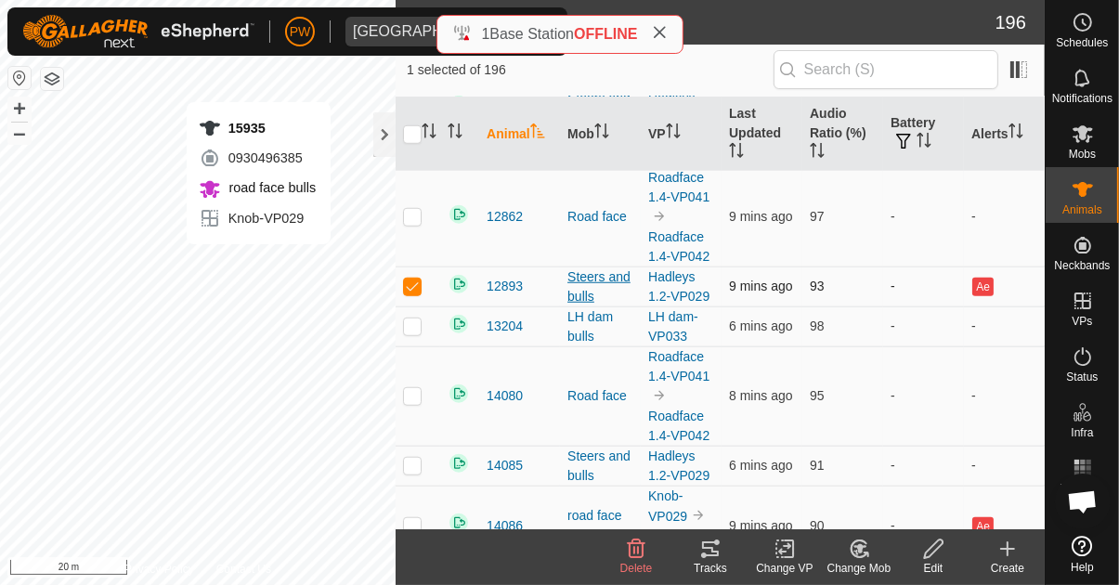
checkbox input "false"
checkbox input "true"
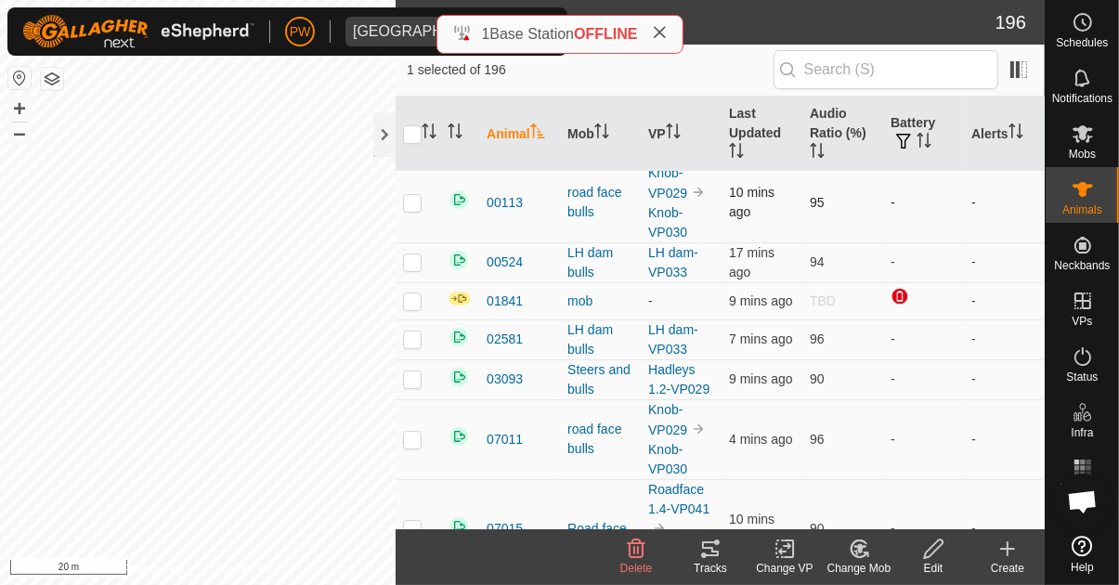
scroll to position [7, 0]
click at [909, 142] on span "button" at bounding box center [903, 141] width 15 height 15
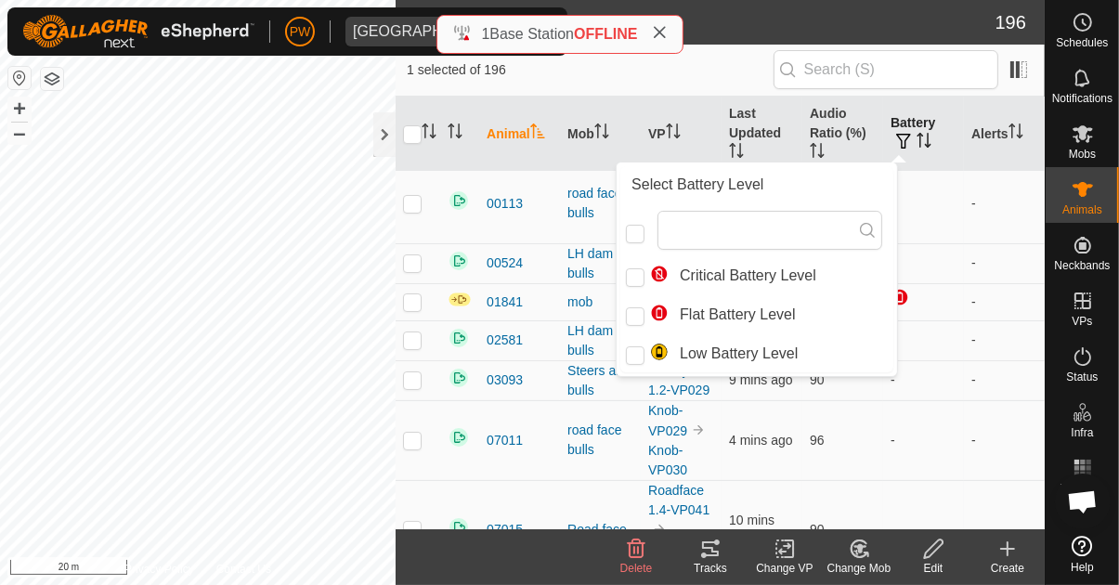
click at [923, 138] on icon "Activate to sort" at bounding box center [924, 140] width 15 height 15
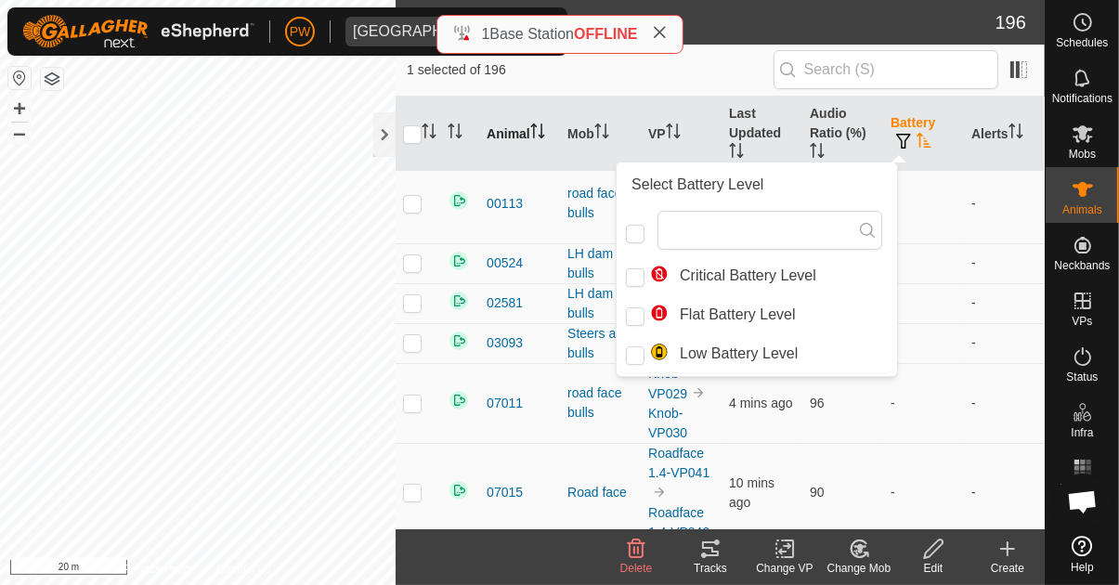
scroll to position [0, 0]
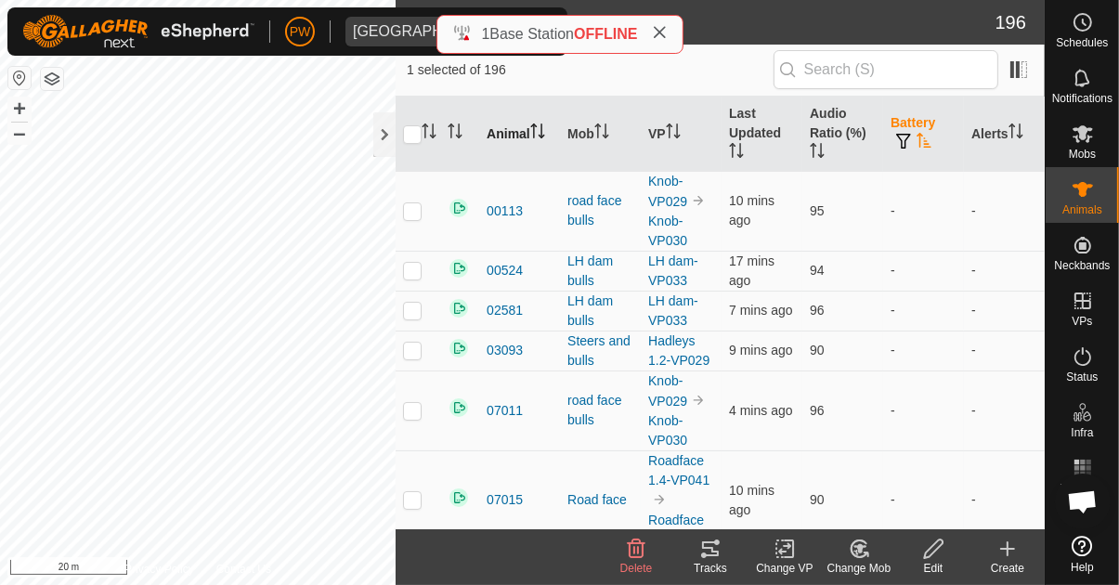
click at [922, 140] on icon "Activate to sort" at bounding box center [924, 140] width 15 height 15
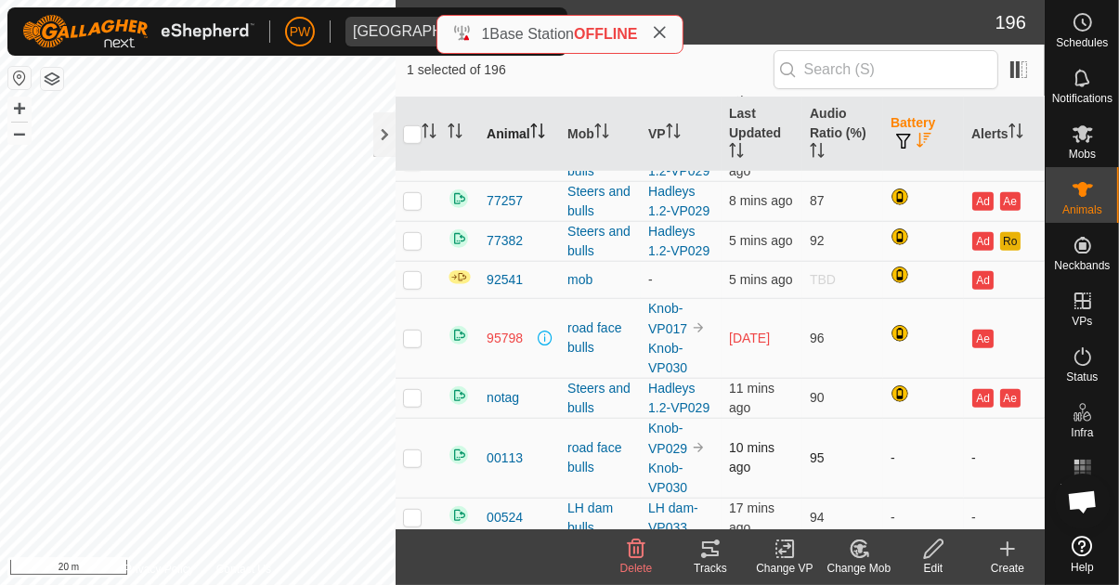
scroll to position [994, 0]
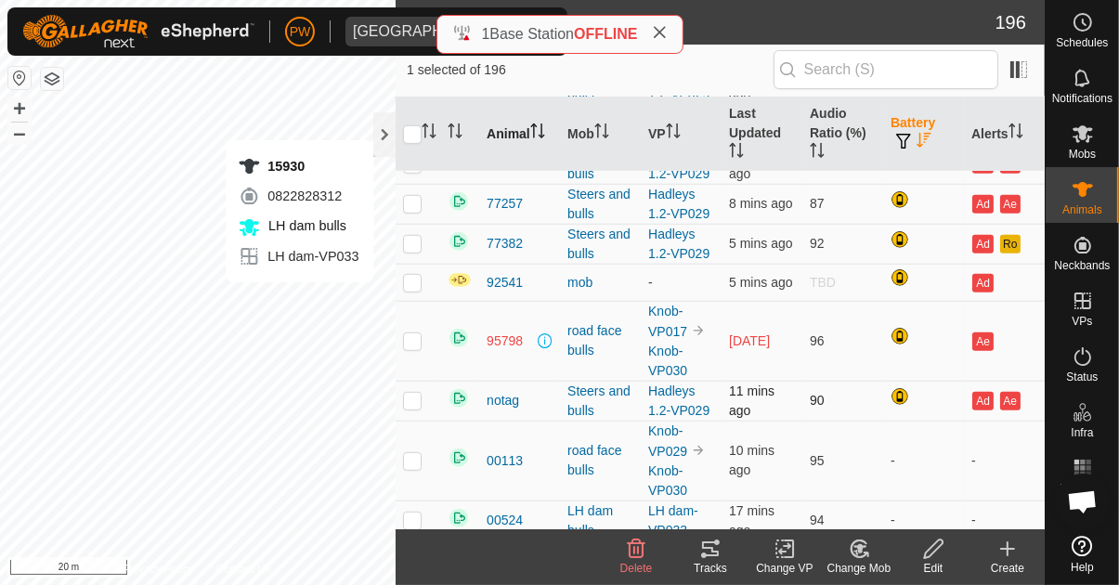
checkbox input "true"
checkbox input "false"
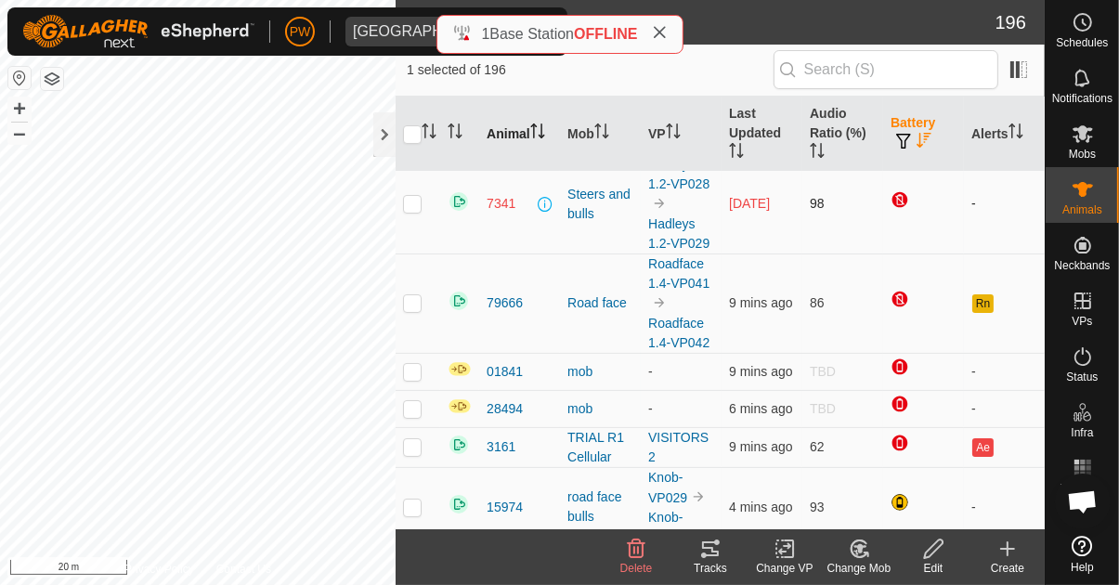
scroll to position [0, 0]
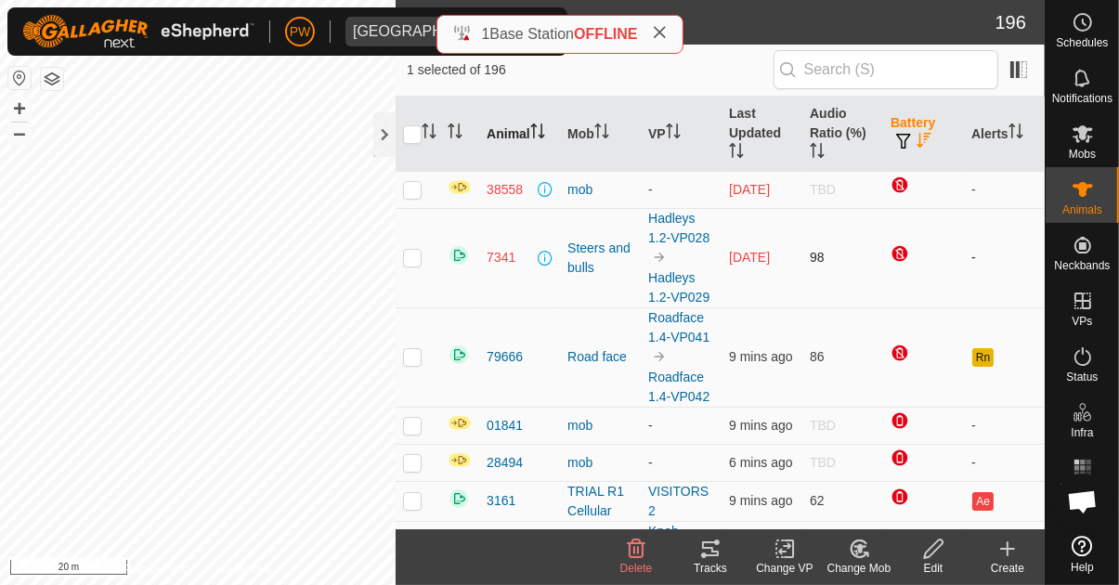
checkbox input "false"
checkbox input "true"
